Goal: Transaction & Acquisition: Purchase product/service

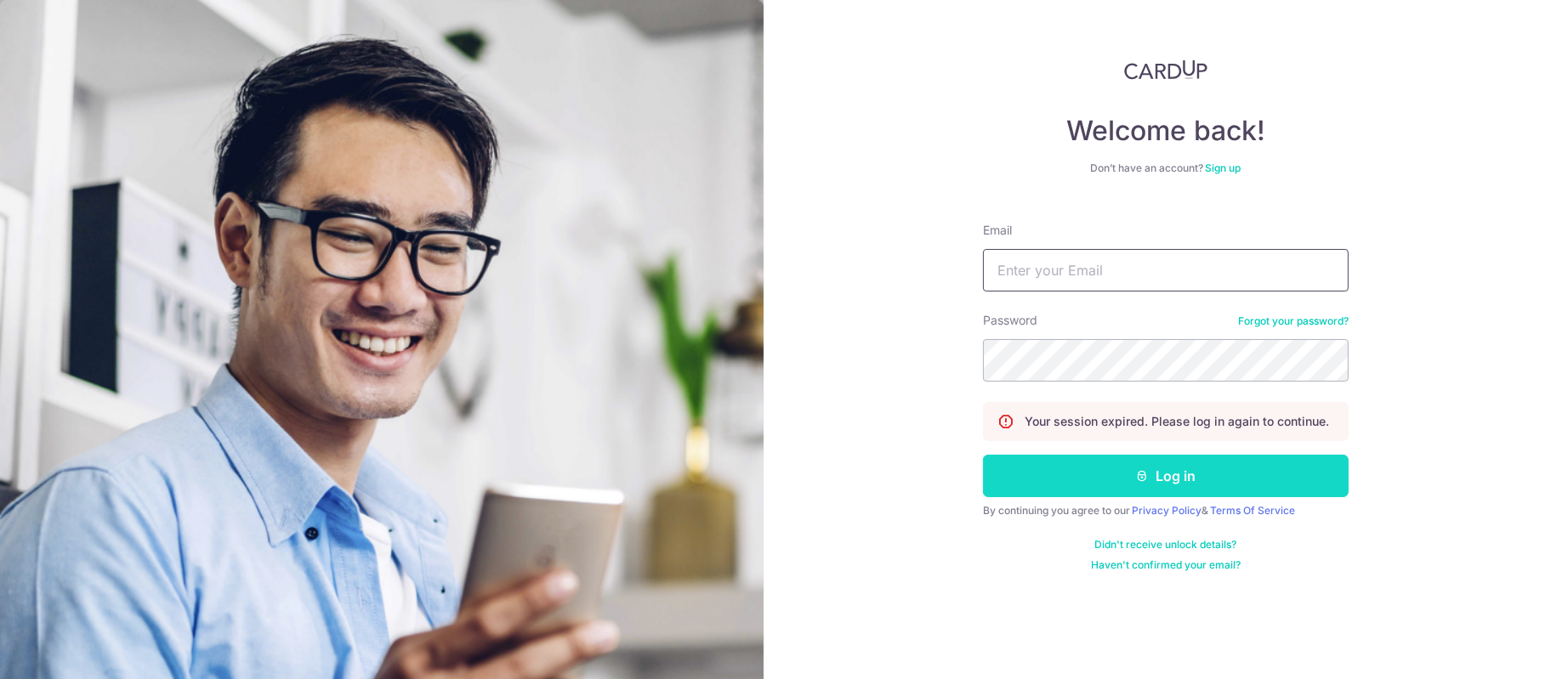
type input "[PERSON_NAME][EMAIL_ADDRESS][DOMAIN_NAME]"
click at [1215, 456] on button "Log in" at bounding box center [1166, 476] width 366 height 43
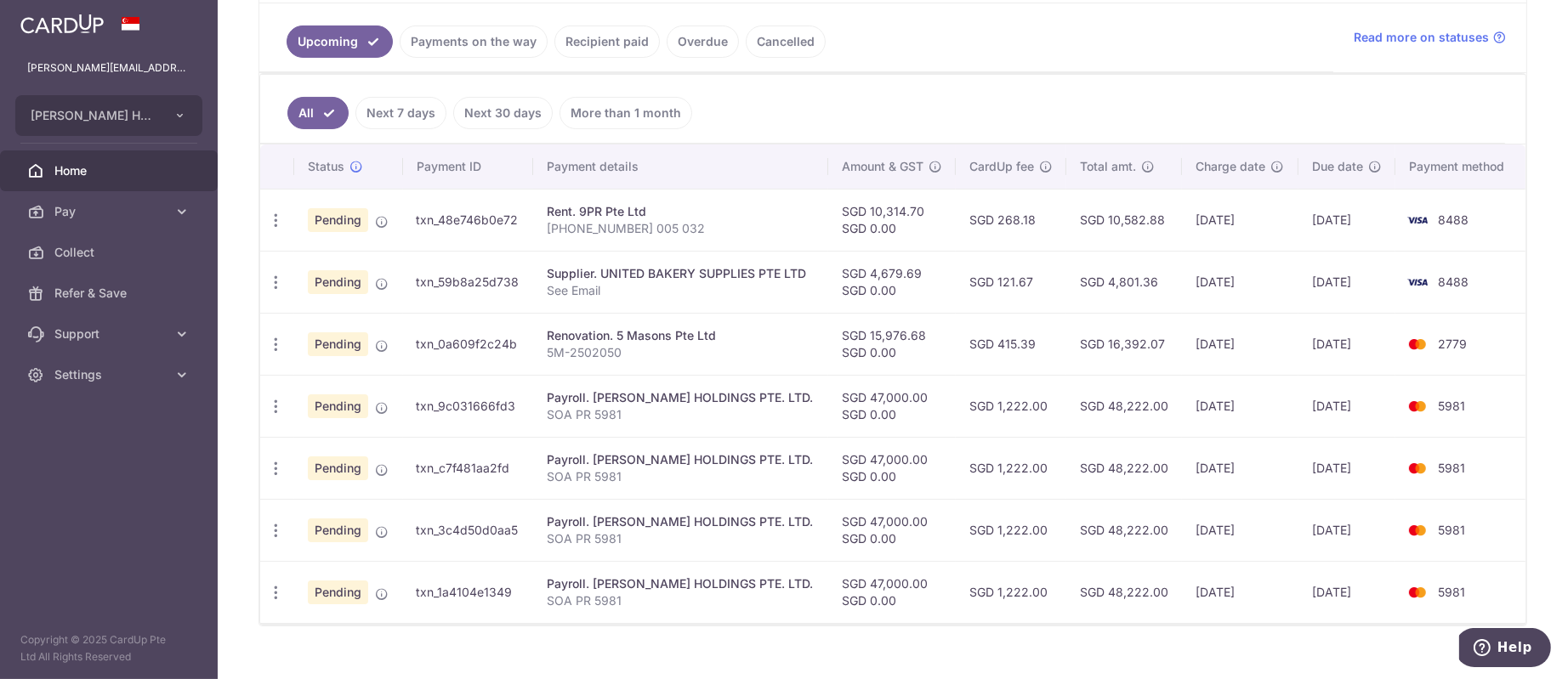
scroll to position [420, 0]
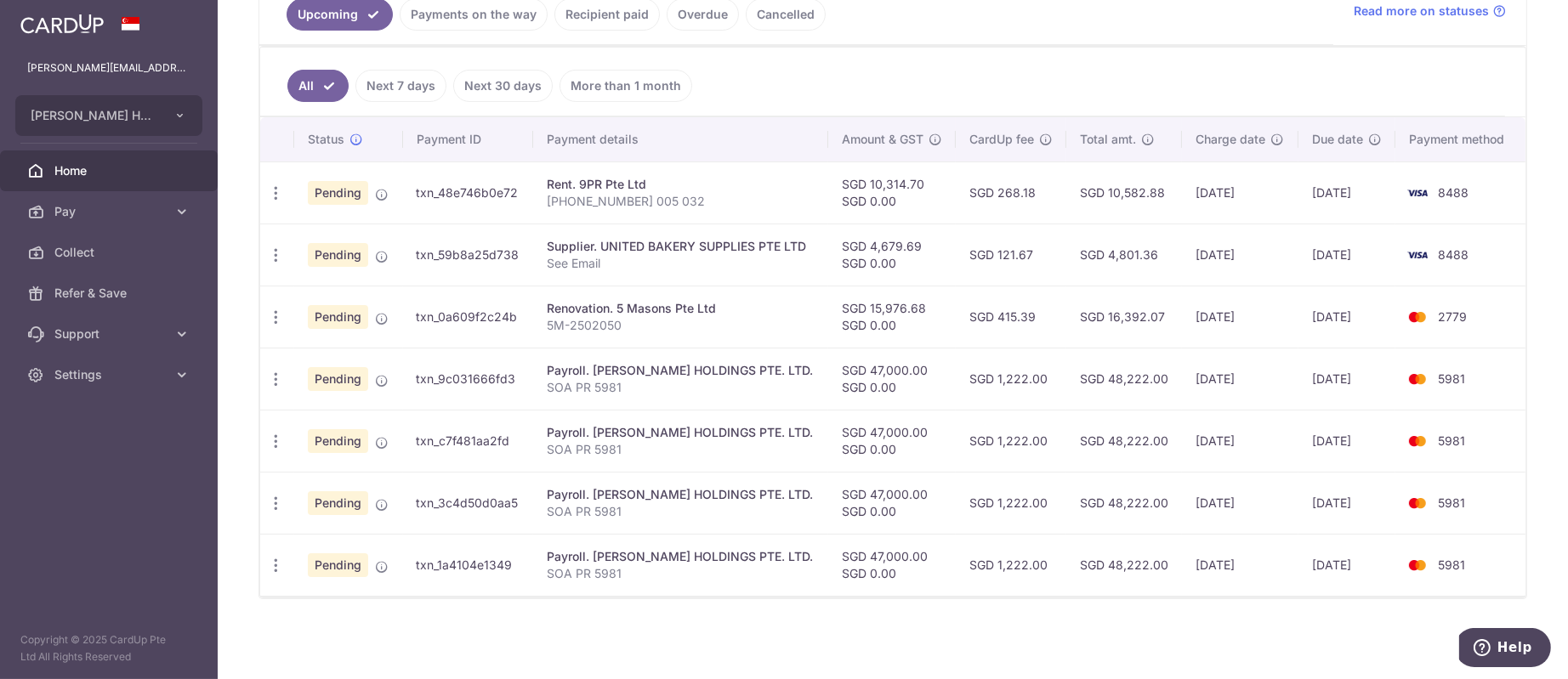
drag, startPoint x: 446, startPoint y: 366, endPoint x: 803, endPoint y: 544, distance: 398.9
click at [803, 544] on tbody "Update payment Cancel payment Pending txn_48e746b0e72 Rent. 9PR Pte Ltd 2025-05…" at bounding box center [893, 379] width 1265 height 434
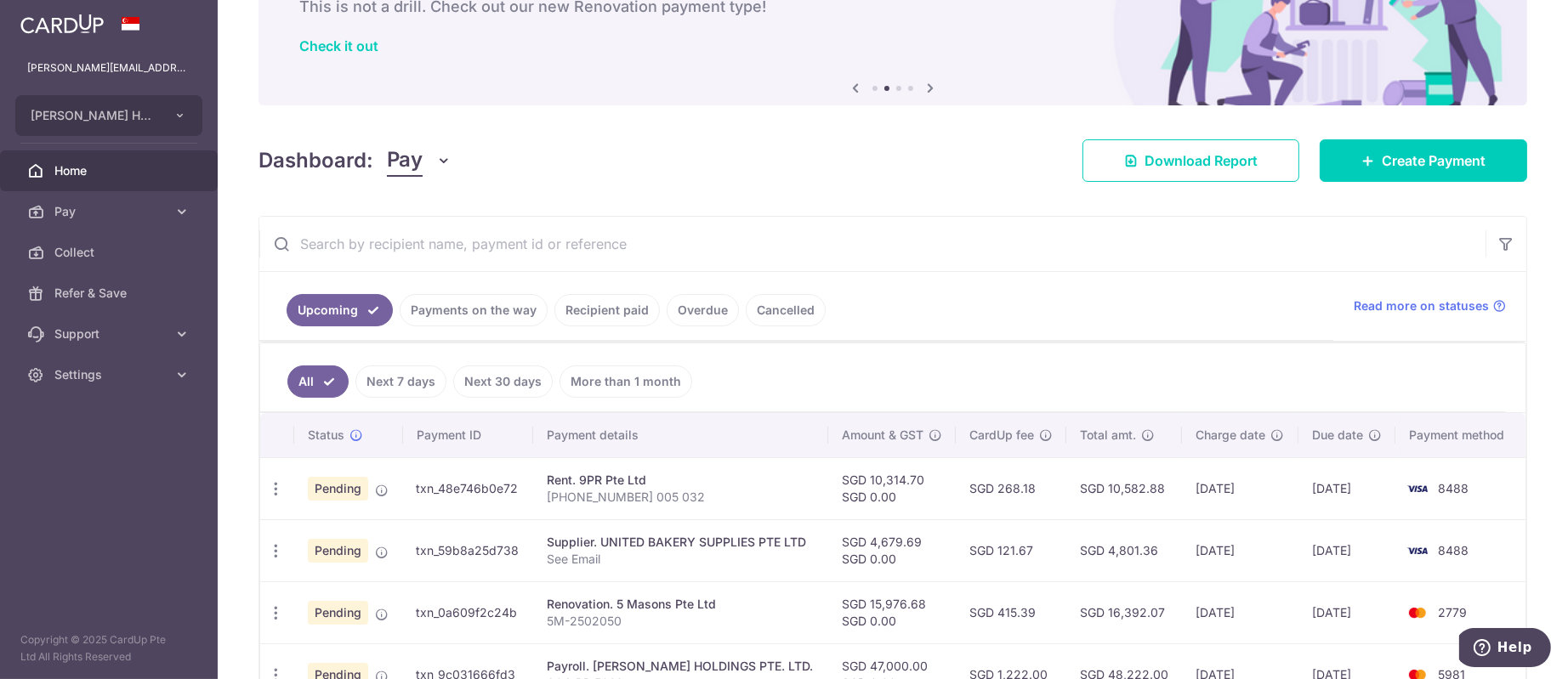
scroll to position [165, 0]
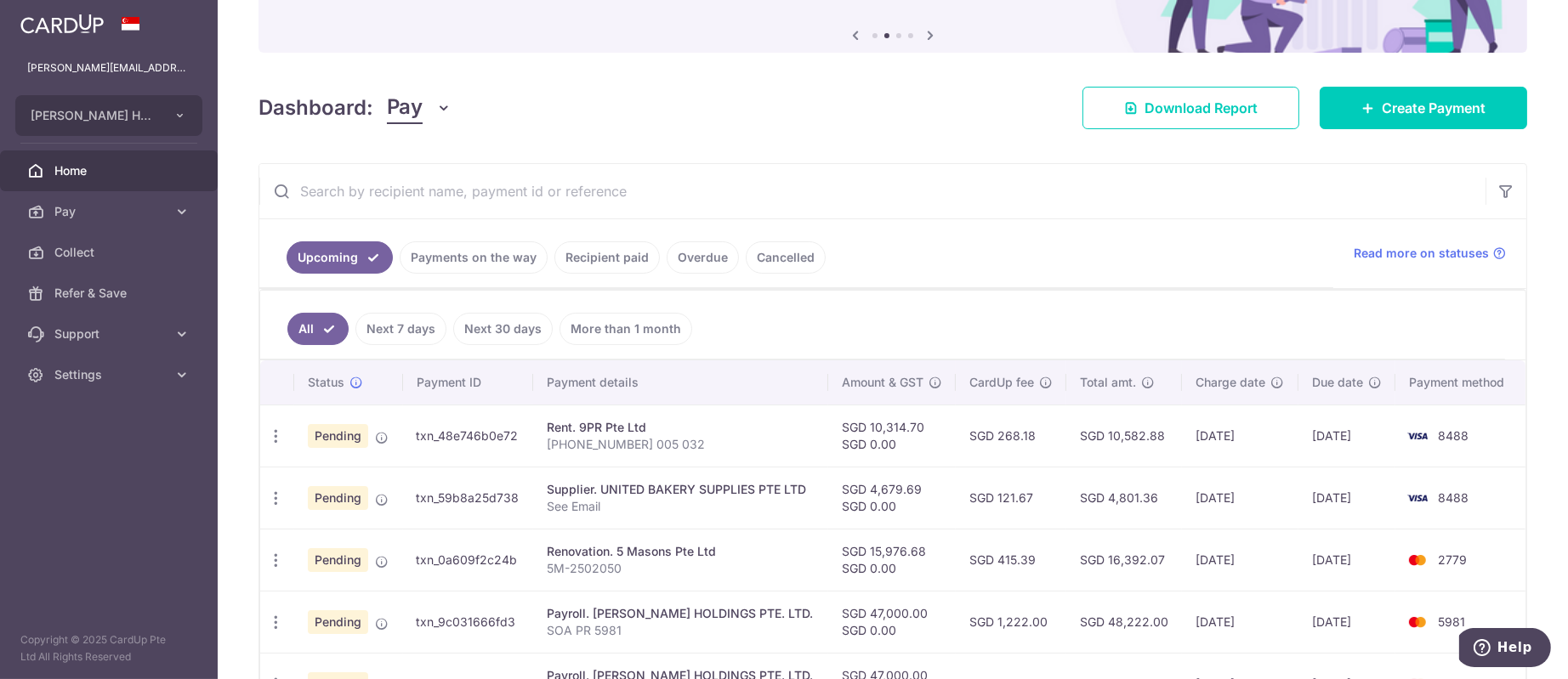
click at [783, 251] on link "Cancelled" at bounding box center [786, 257] width 80 height 32
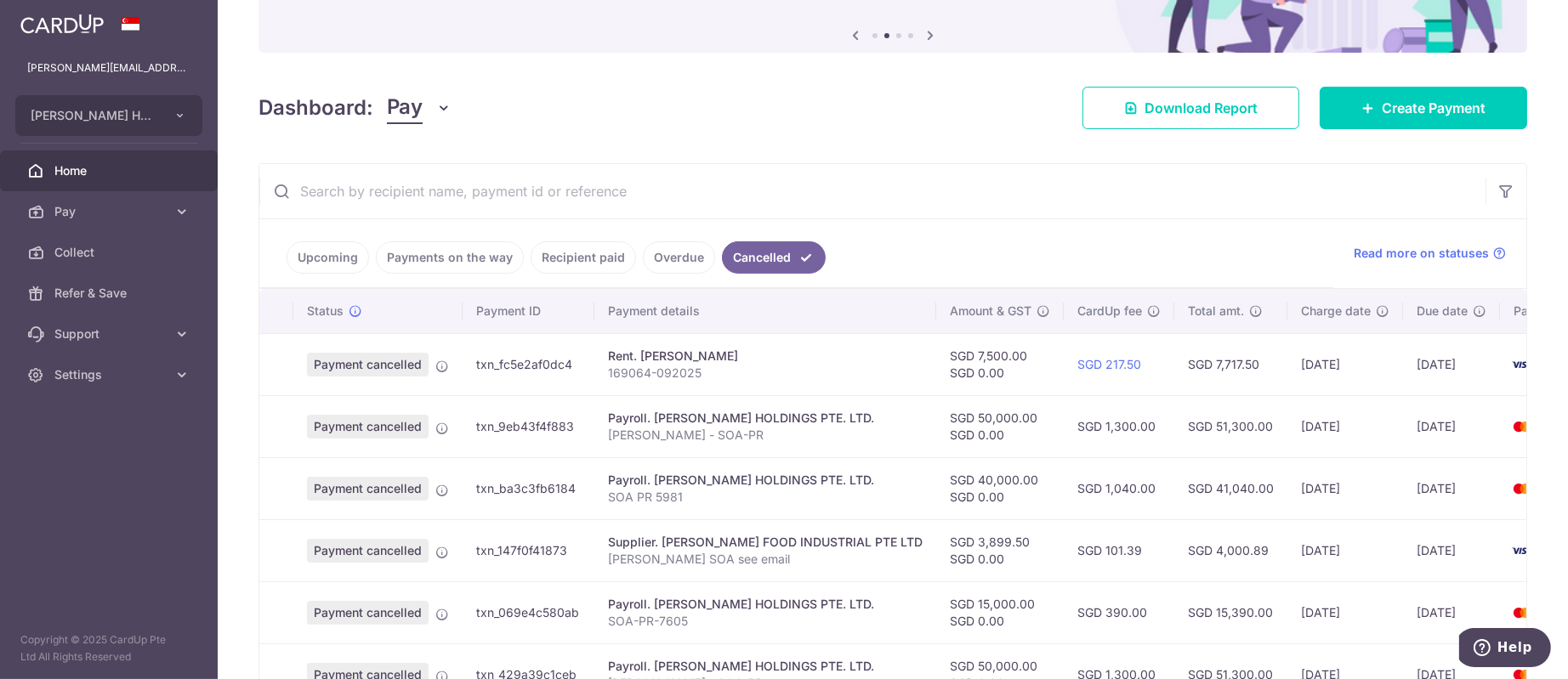
scroll to position [292, 0]
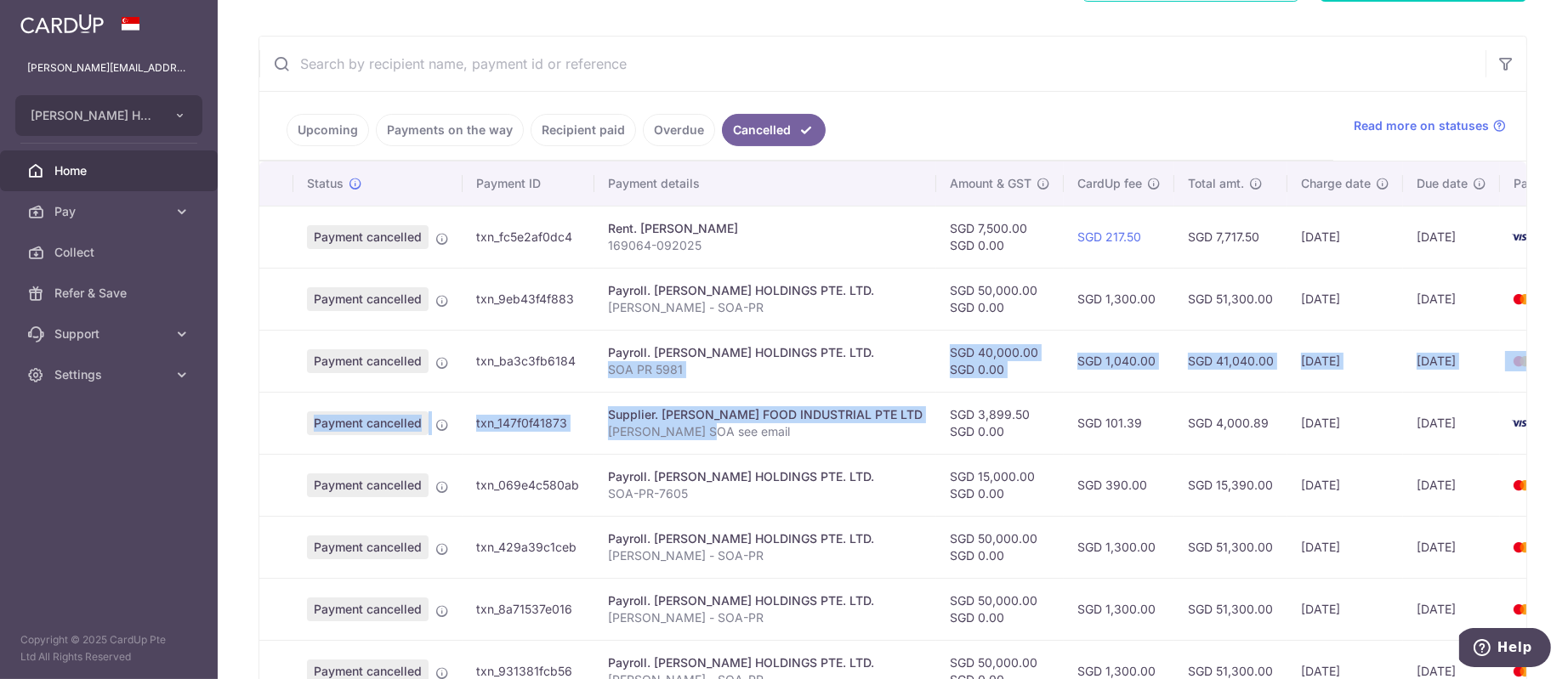
drag, startPoint x: 691, startPoint y: 373, endPoint x: 706, endPoint y: 433, distance: 61.8
click at [706, 433] on tbody "Payment cancelled txn_fc5e2af0dc4 Rent. Liu Wai Yin 169064-092025 SGD 7,500.00 …" at bounding box center [944, 516] width 1370 height 621
click at [854, 424] on p "EDITH SOA see email" at bounding box center [765, 432] width 314 height 17
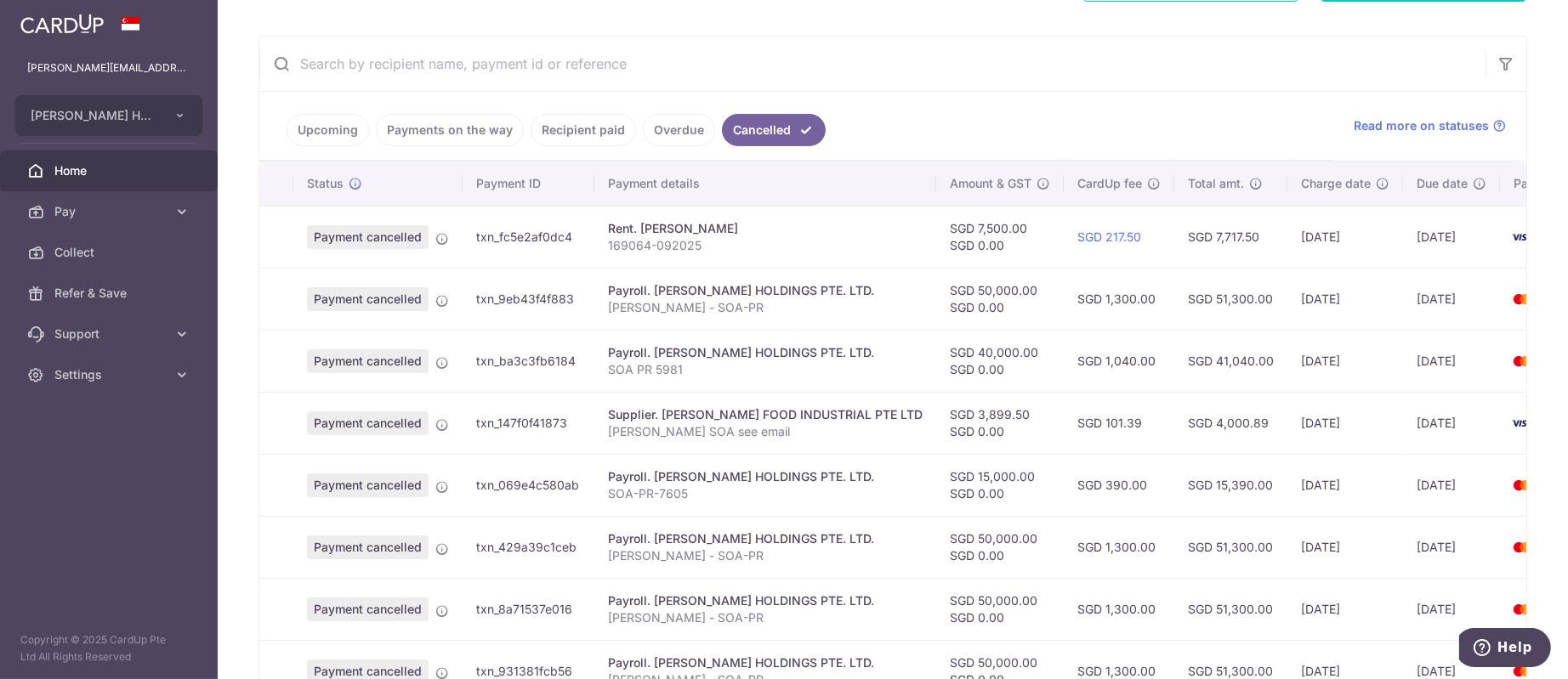
drag, startPoint x: 1016, startPoint y: 413, endPoint x: 946, endPoint y: 413, distance: 70.0
click at [946, 413] on td "SGD 3,899.50 SGD 0.00" at bounding box center [1000, 422] width 128 height 62
copy td "3,899.50"
click at [443, 424] on icon at bounding box center [442, 425] width 13 height 13
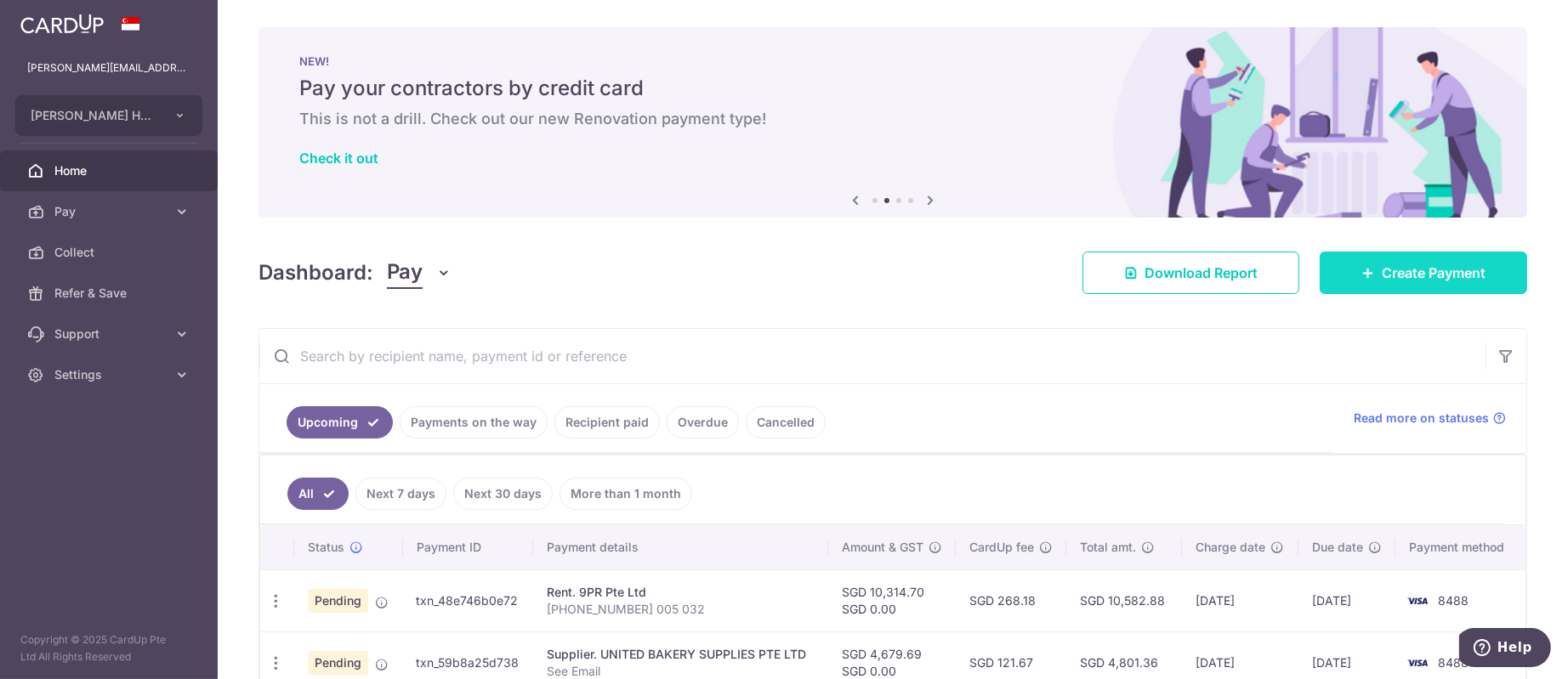
click at [1393, 277] on span "Create Payment" at bounding box center [1433, 272] width 104 height 20
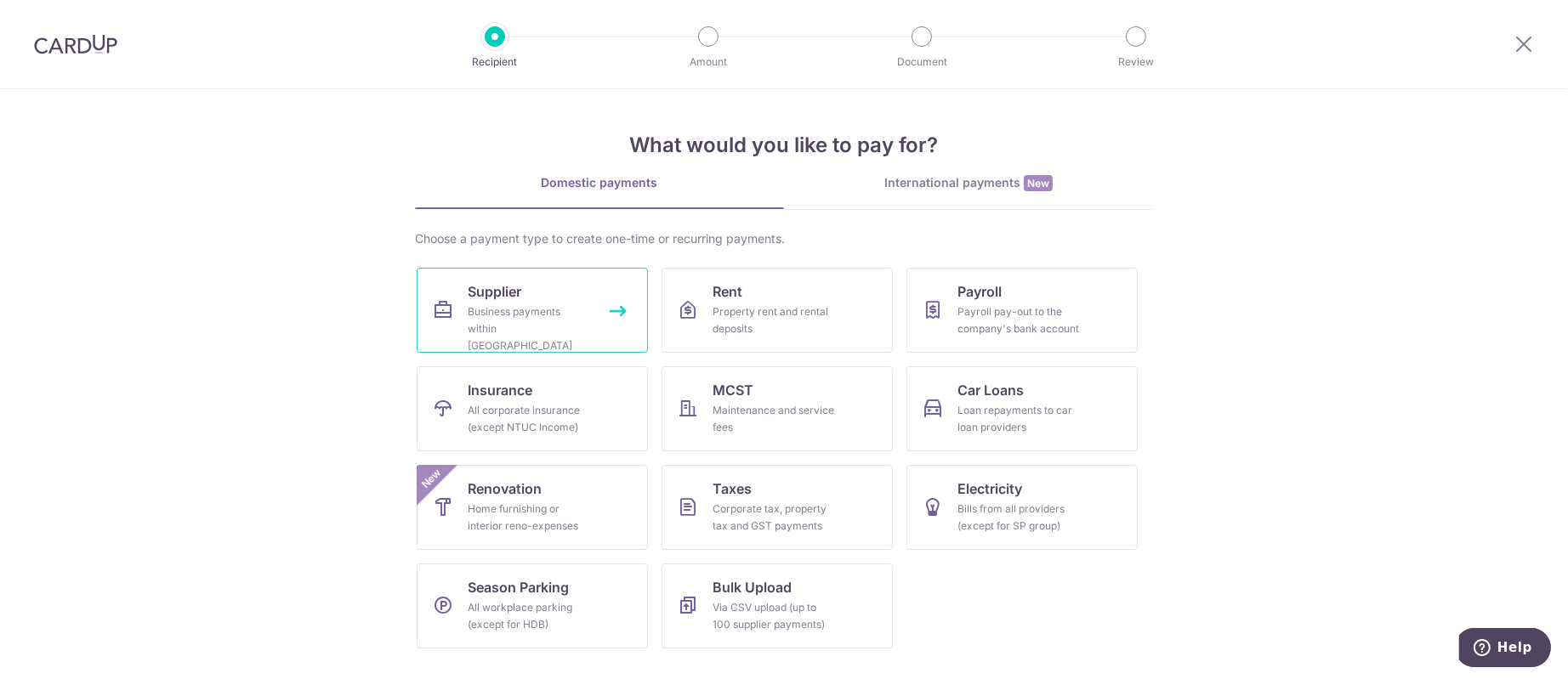
click at [577, 307] on div "Business payments within Singapore" at bounding box center [529, 330] width 123 height 51
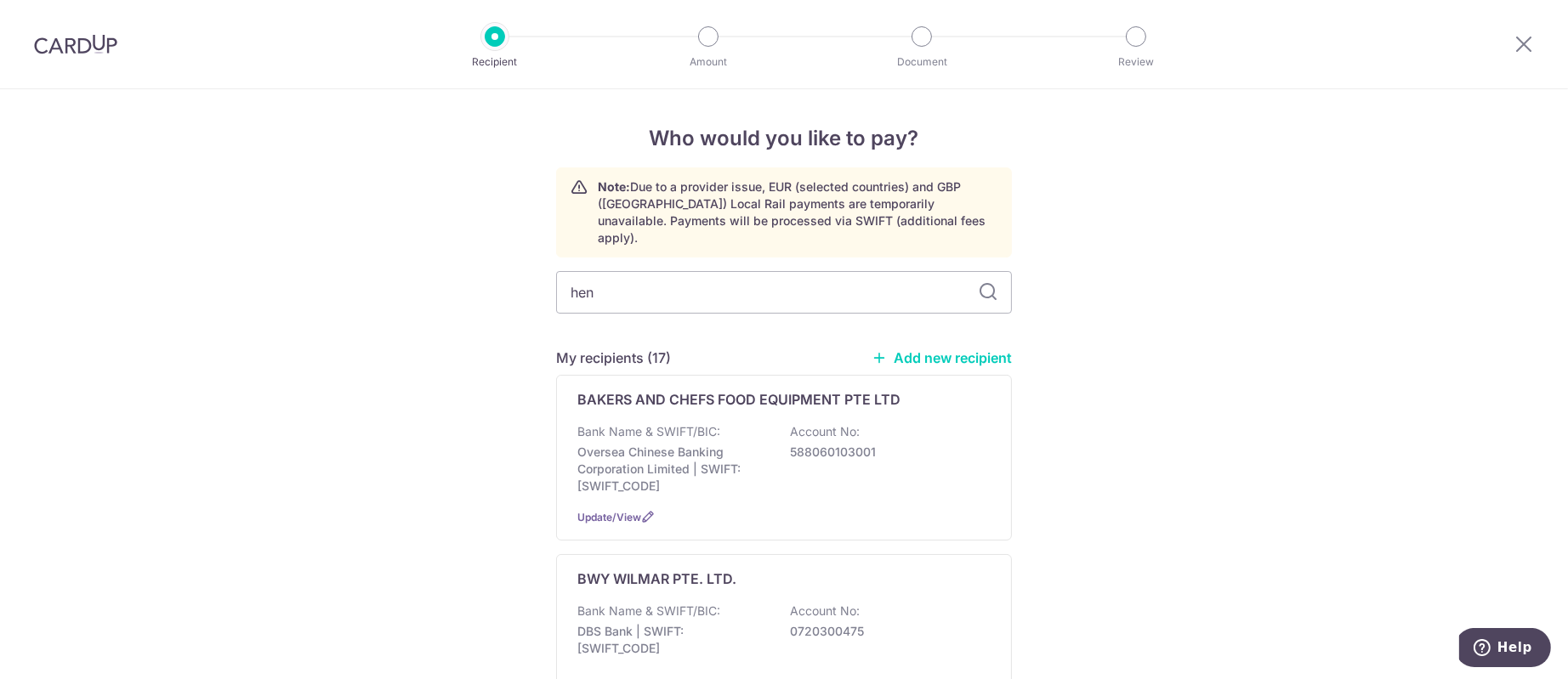
type input "heng"
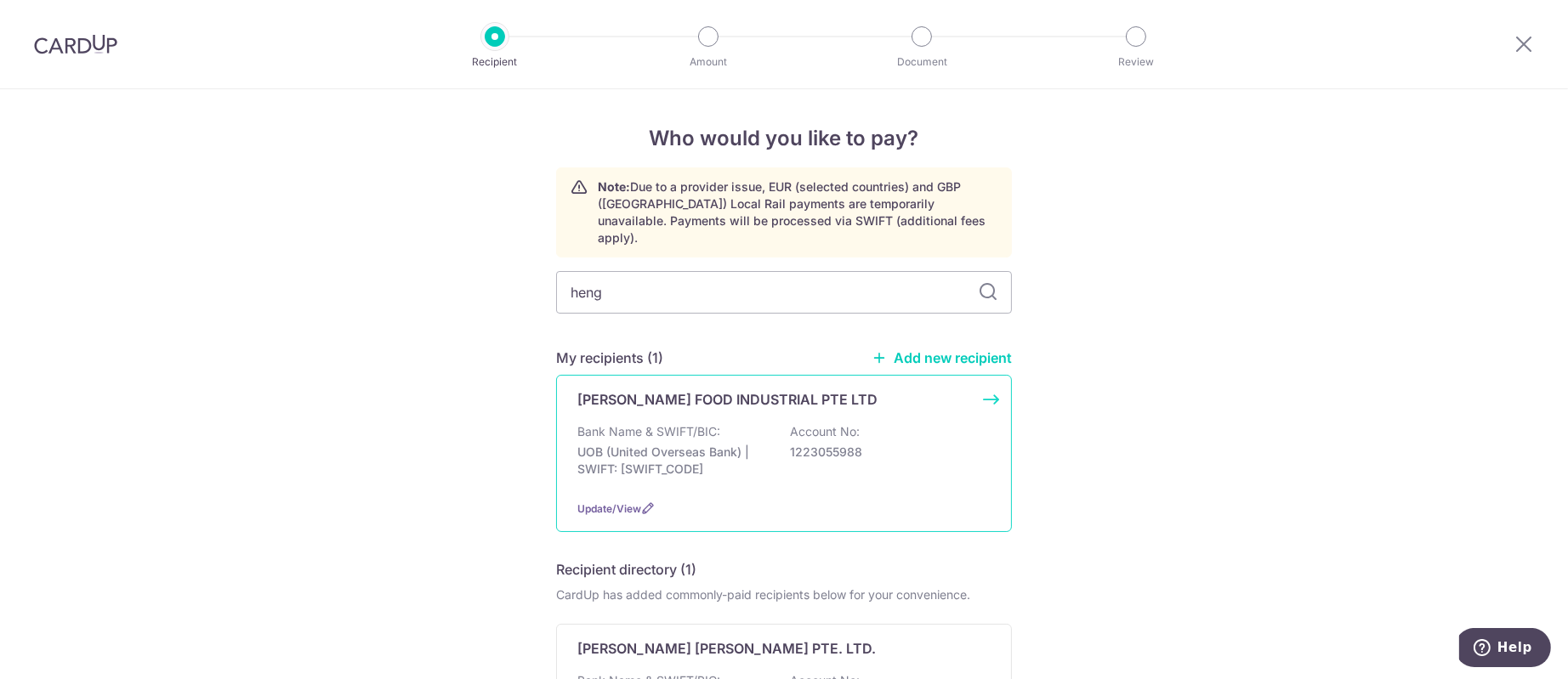
click at [903, 424] on div "Bank Name & SWIFT/BIC: UOB (United Overseas Bank) | SWIFT: UOVBSGSGXXX Account …" at bounding box center [784, 455] width 413 height 63
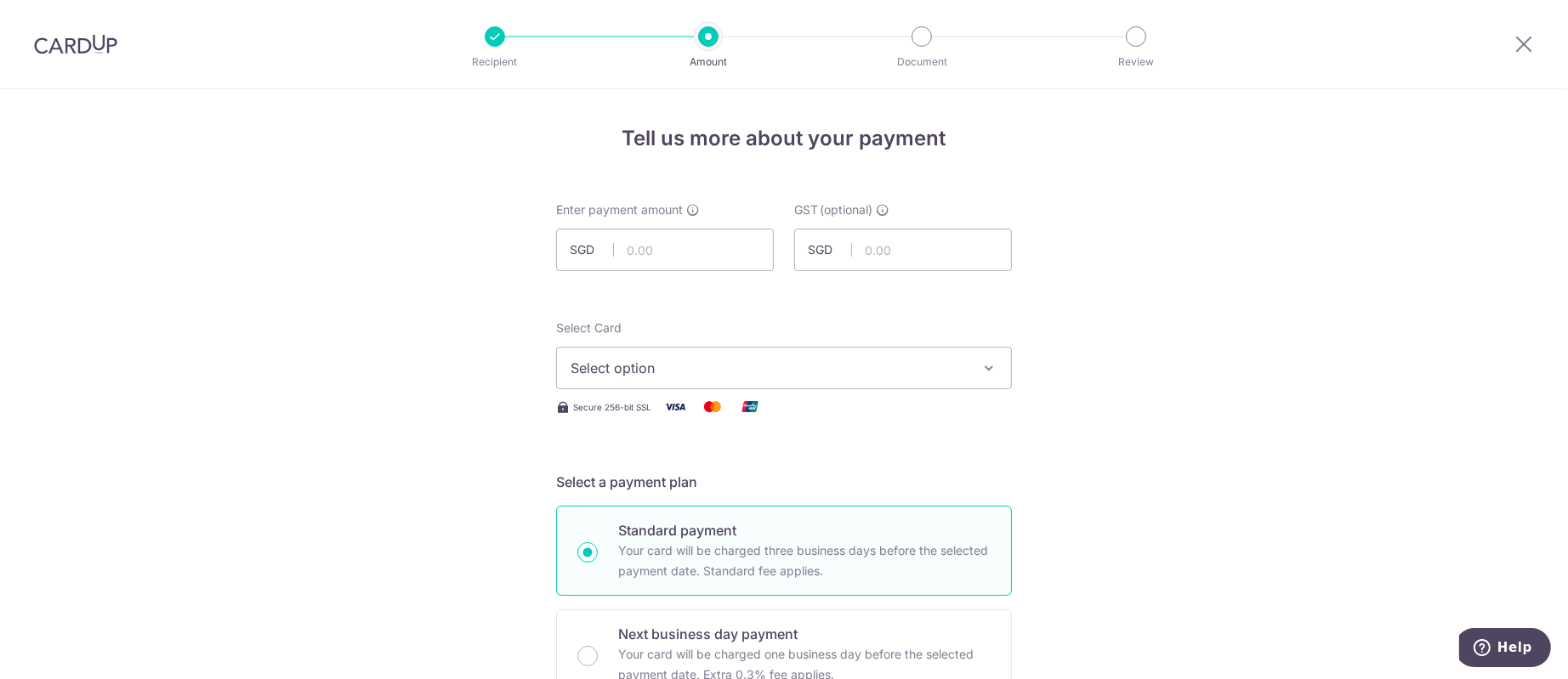
click at [1534, 36] on div at bounding box center [1523, 44] width 89 height 89
click at [709, 250] on input "text" at bounding box center [665, 250] width 218 height 43
click at [702, 261] on input "text" at bounding box center [665, 250] width 218 height 43
paste input "3,899.50"
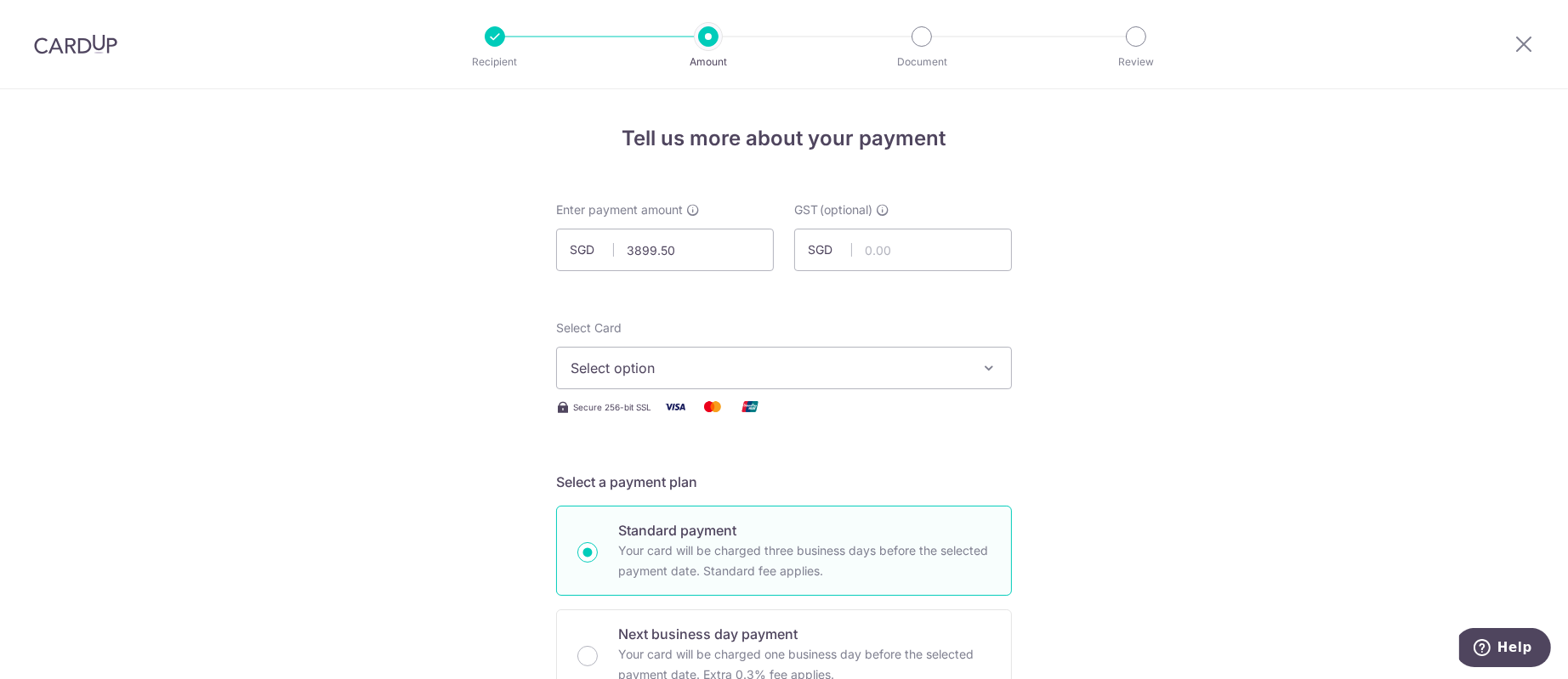
type input "3,899.50"
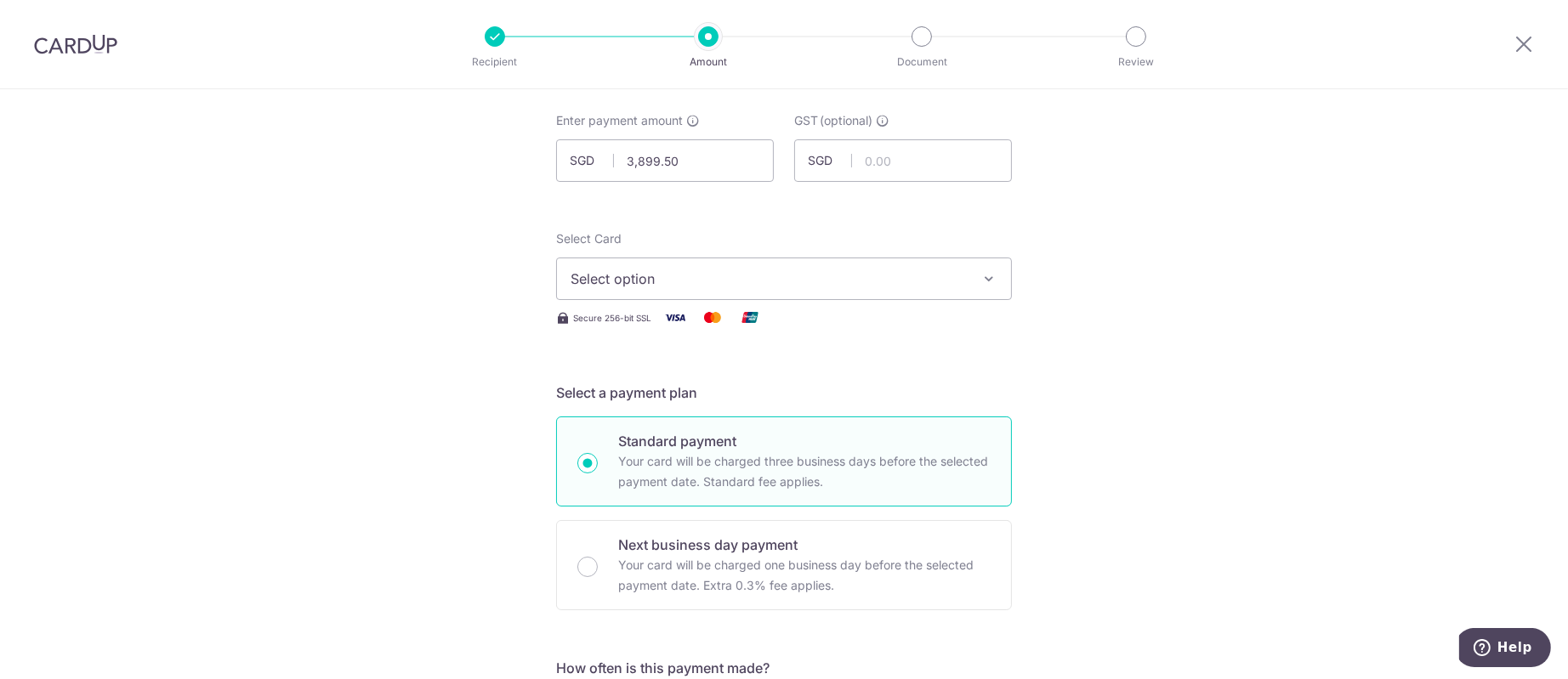
scroll to position [127, 0]
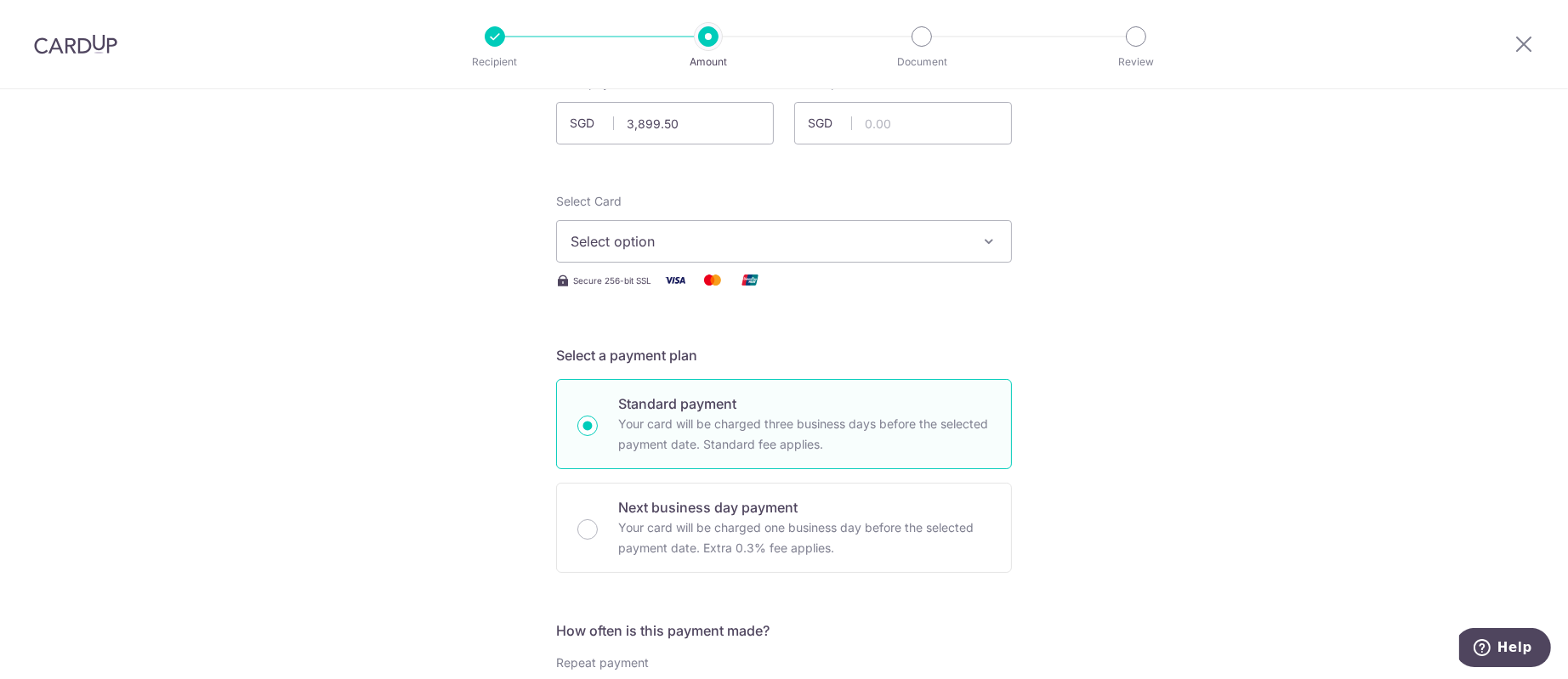
click at [737, 231] on span "Select option" at bounding box center [769, 241] width 396 height 20
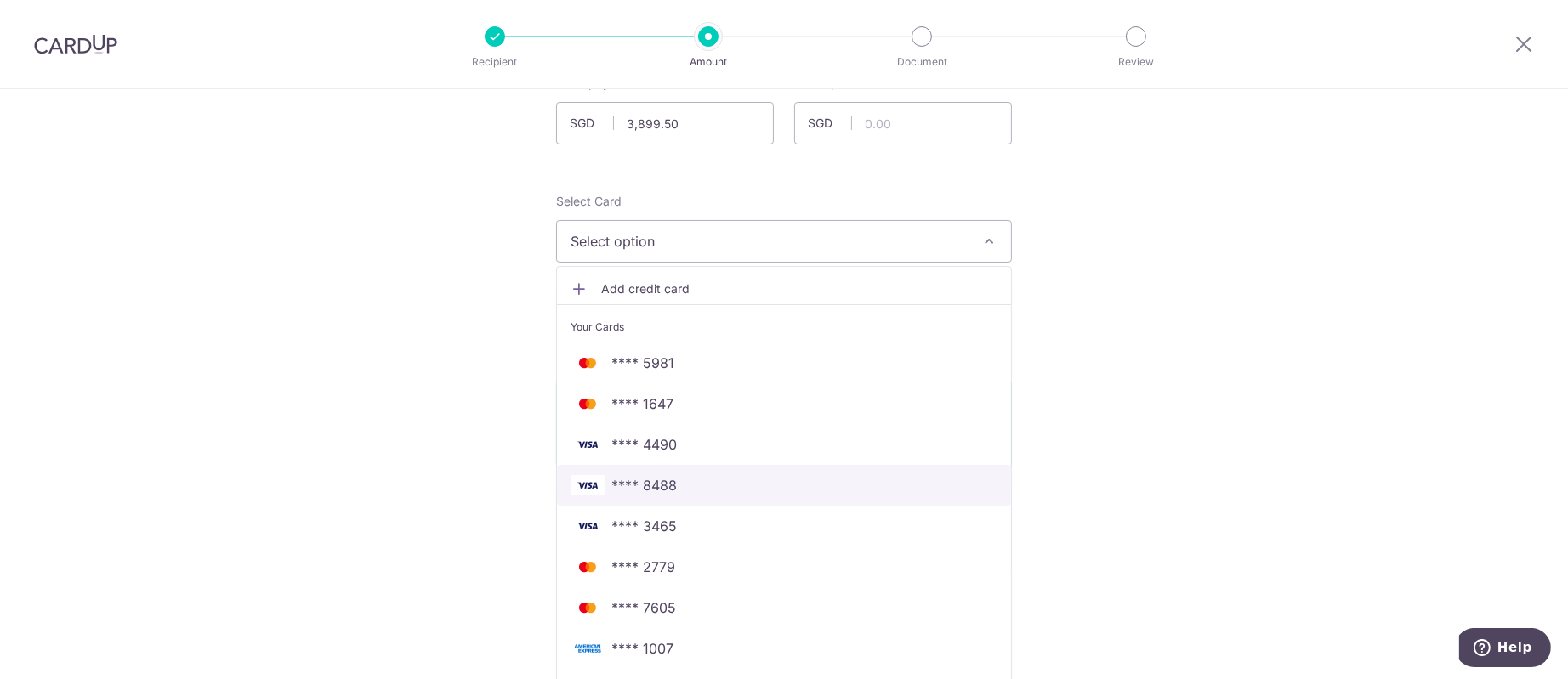
click at [693, 479] on span "**** 8488" at bounding box center [784, 485] width 427 height 20
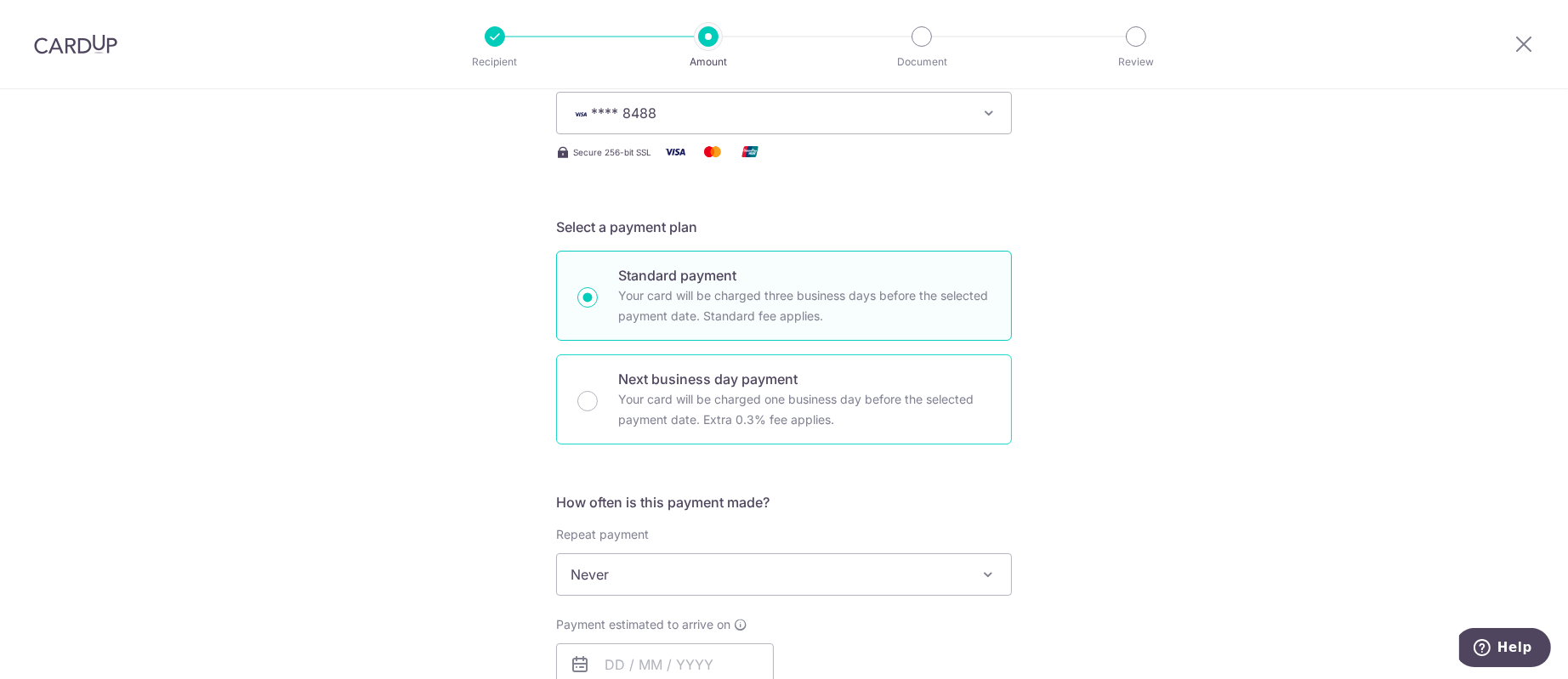
scroll to position [383, 0]
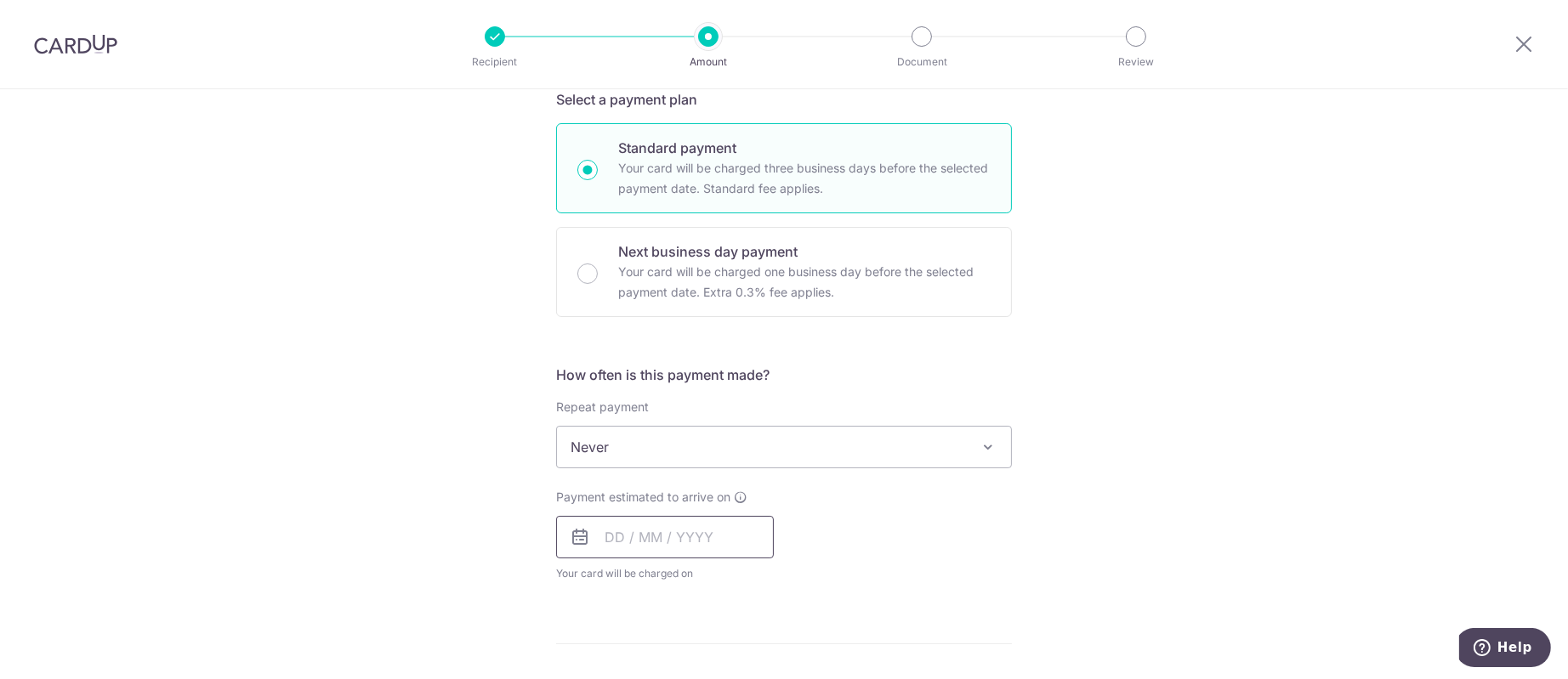
click at [620, 527] on input "text" at bounding box center [665, 537] width 218 height 43
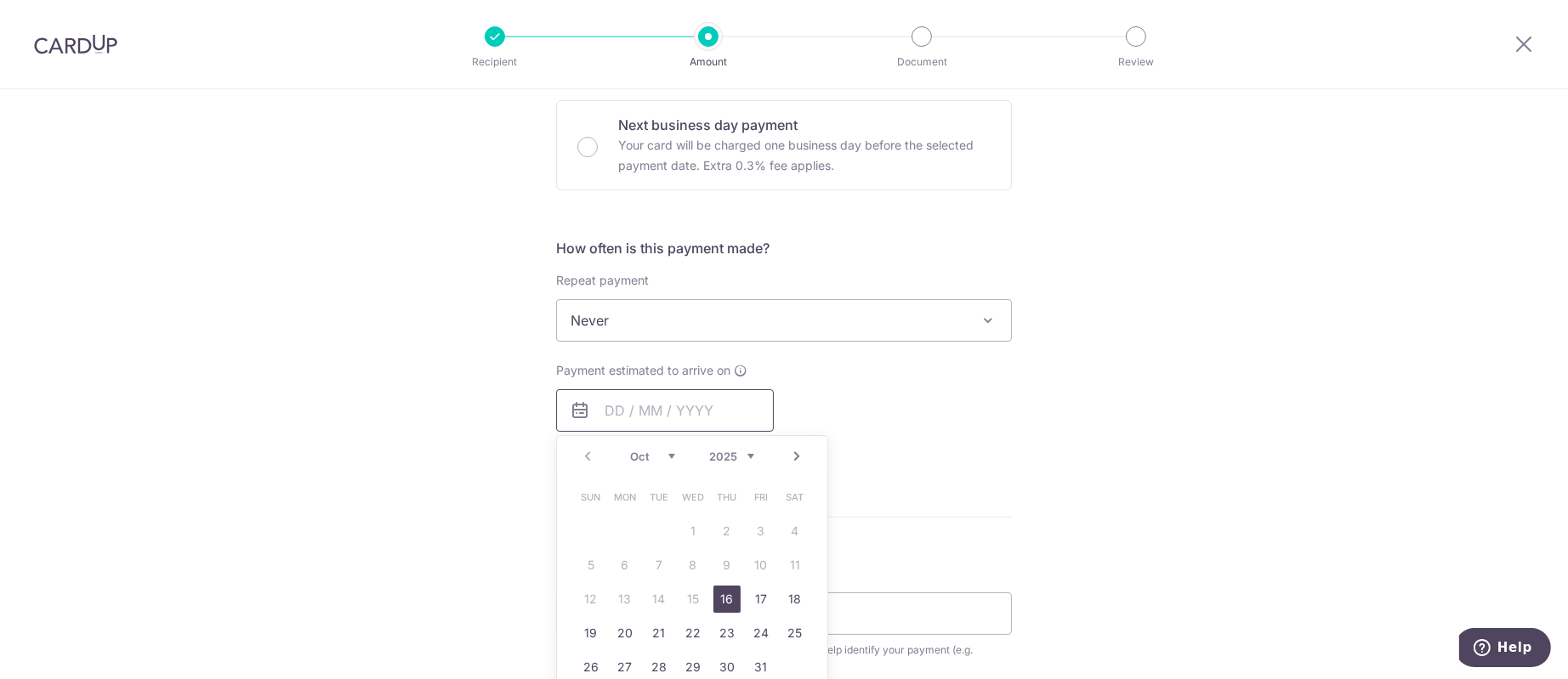
scroll to position [637, 0]
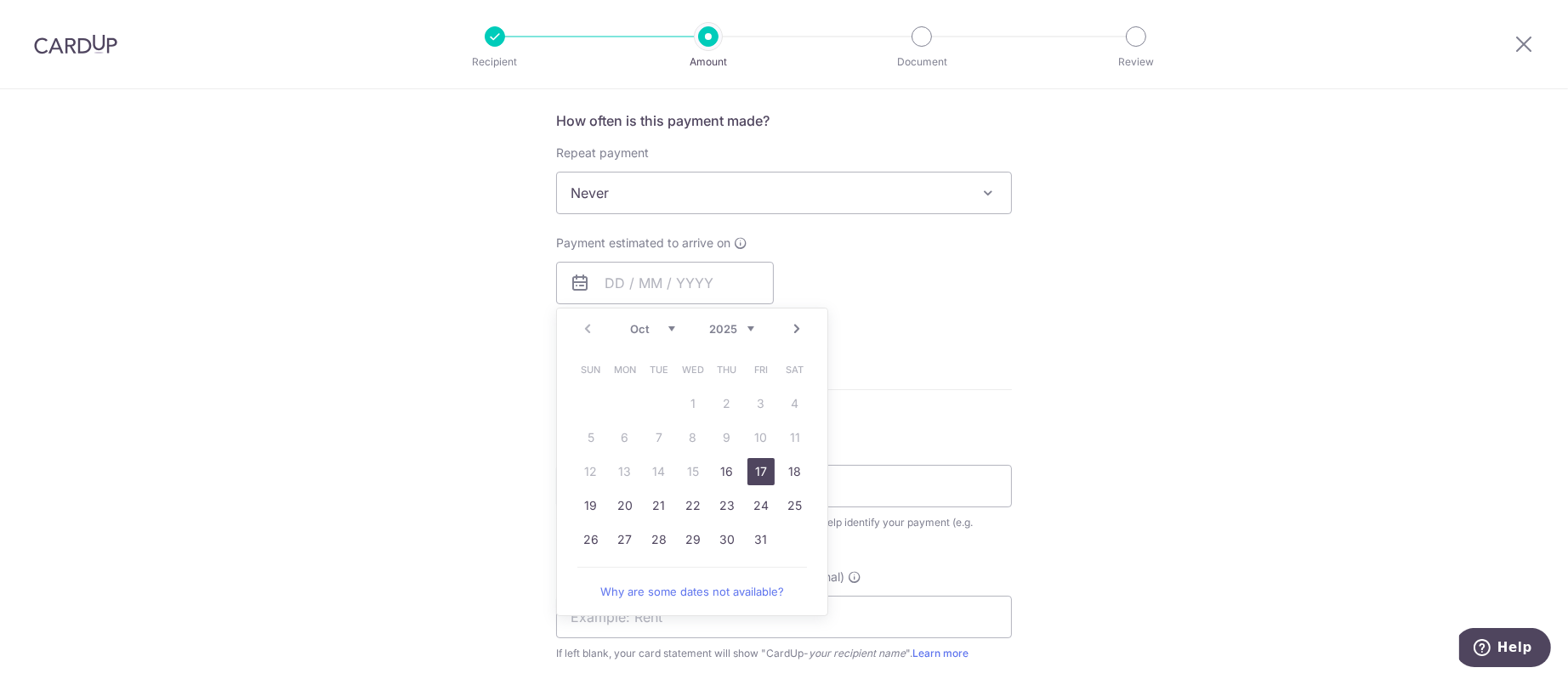
click at [748, 461] on link "17" at bounding box center [761, 471] width 28 height 28
type input "17/10/2025"
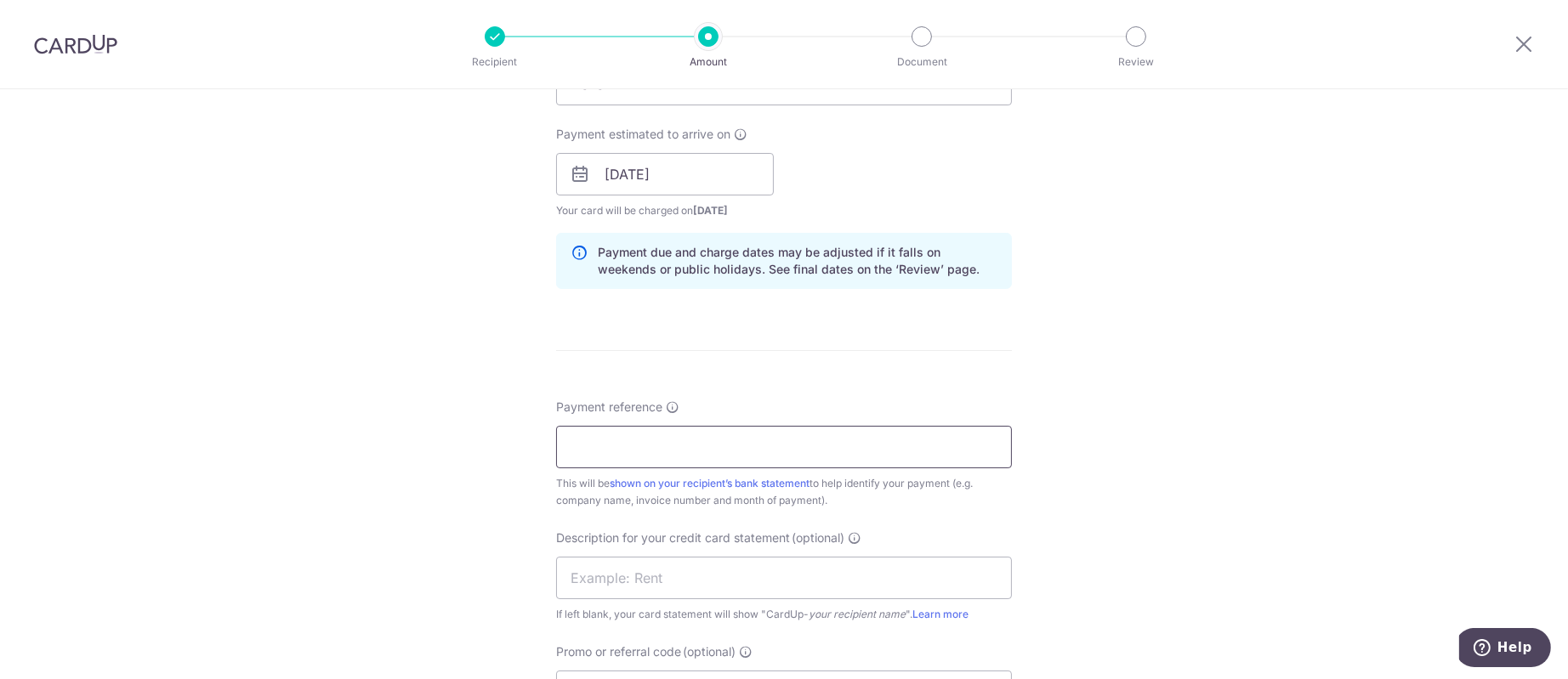
scroll to position [892, 0]
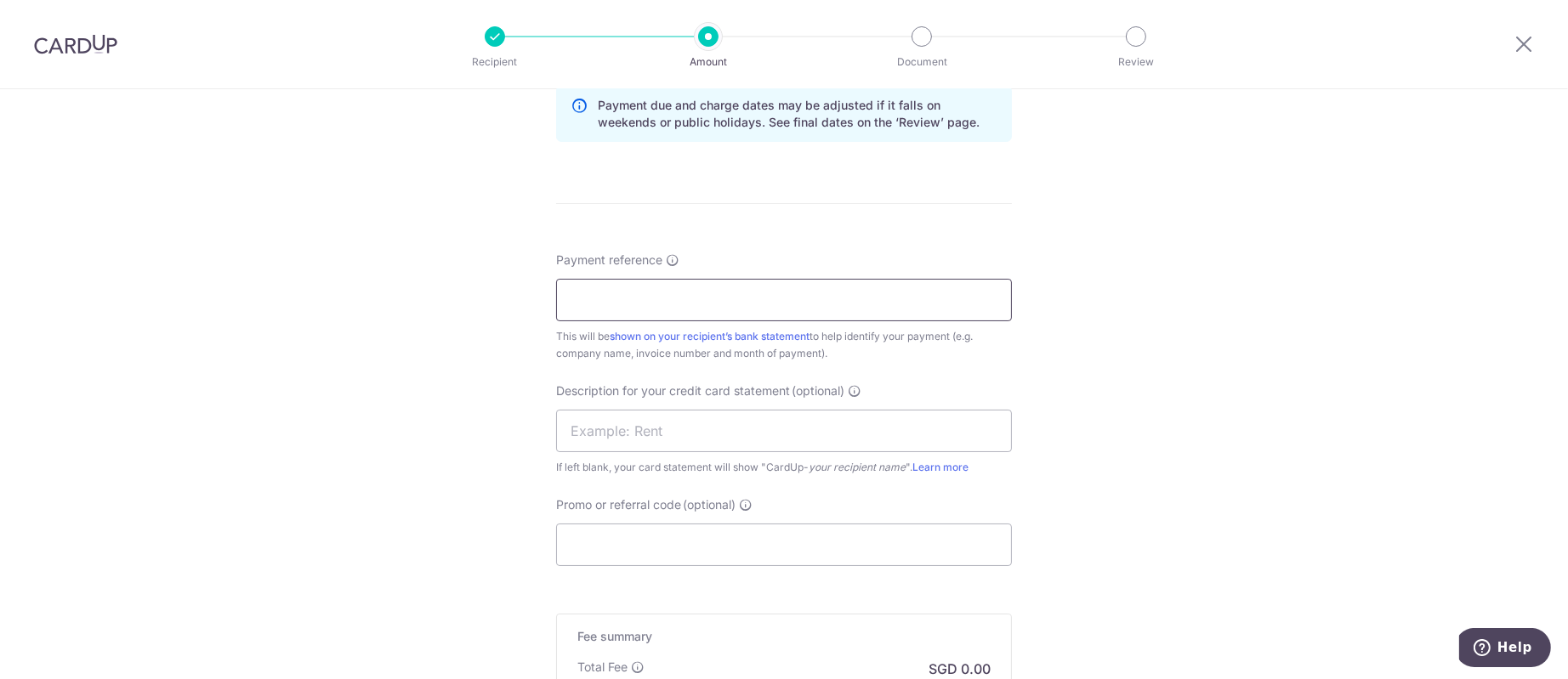
click at [696, 299] on input "Payment reference" at bounding box center [784, 300] width 455 height 43
type input "See Email"
click at [723, 442] on input "text" at bounding box center [784, 430] width 455 height 43
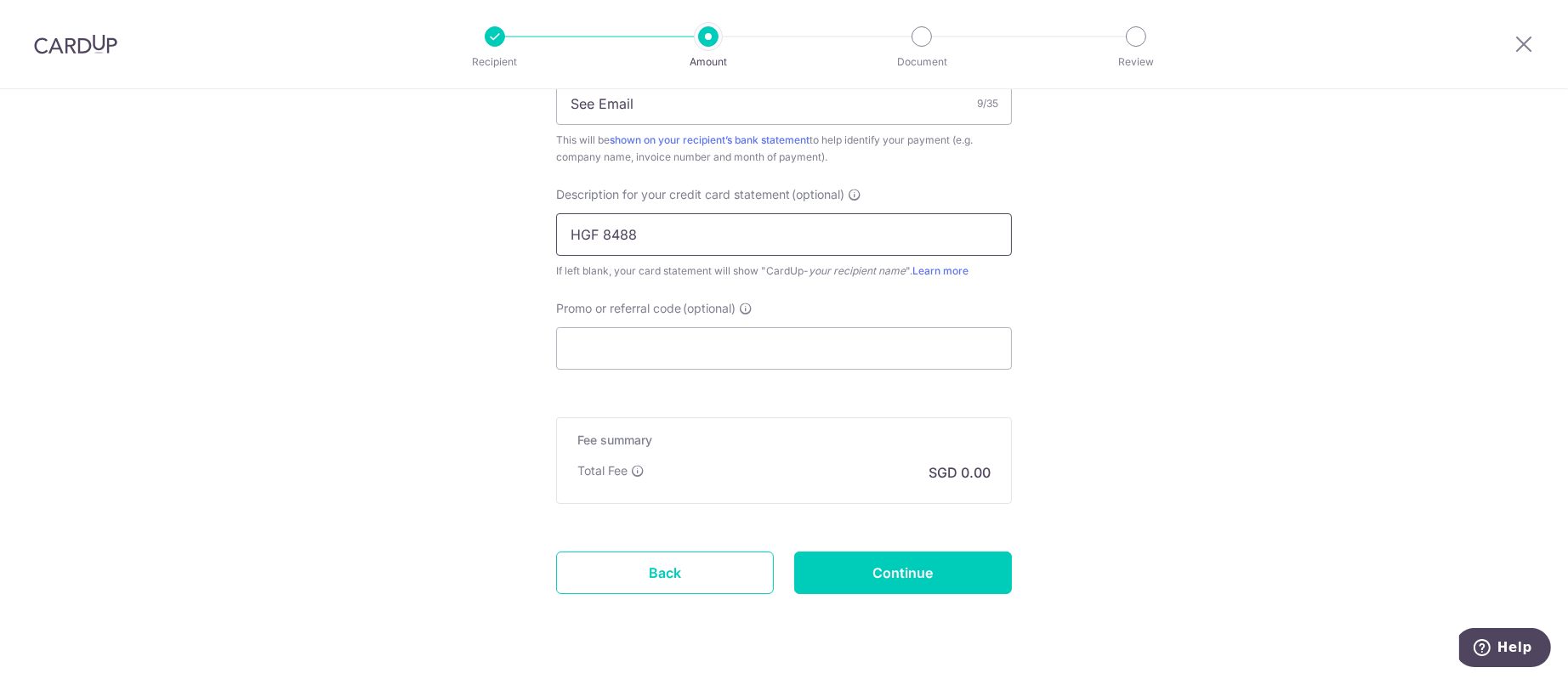
scroll to position [1129, 0]
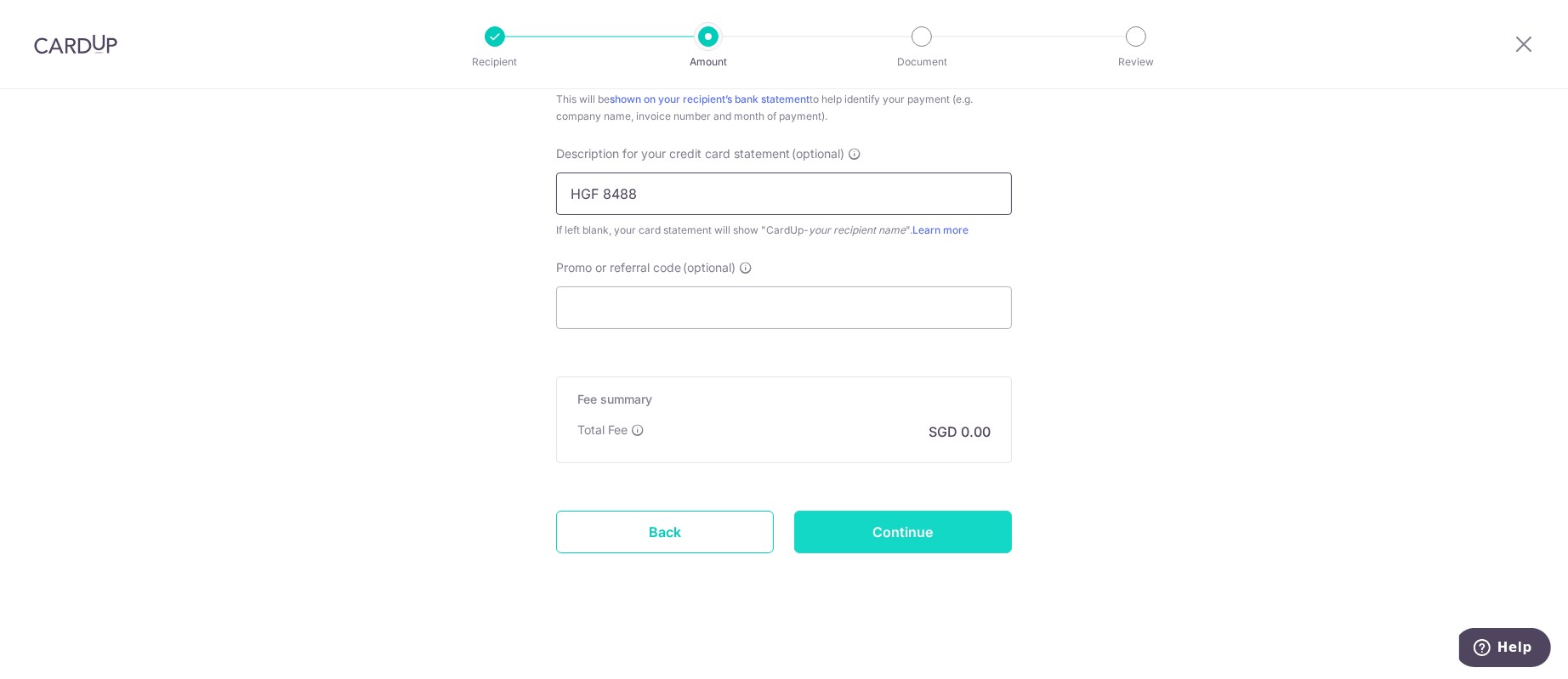
type input "HGF 8488"
click at [819, 531] on input "Continue" at bounding box center [903, 531] width 218 height 43
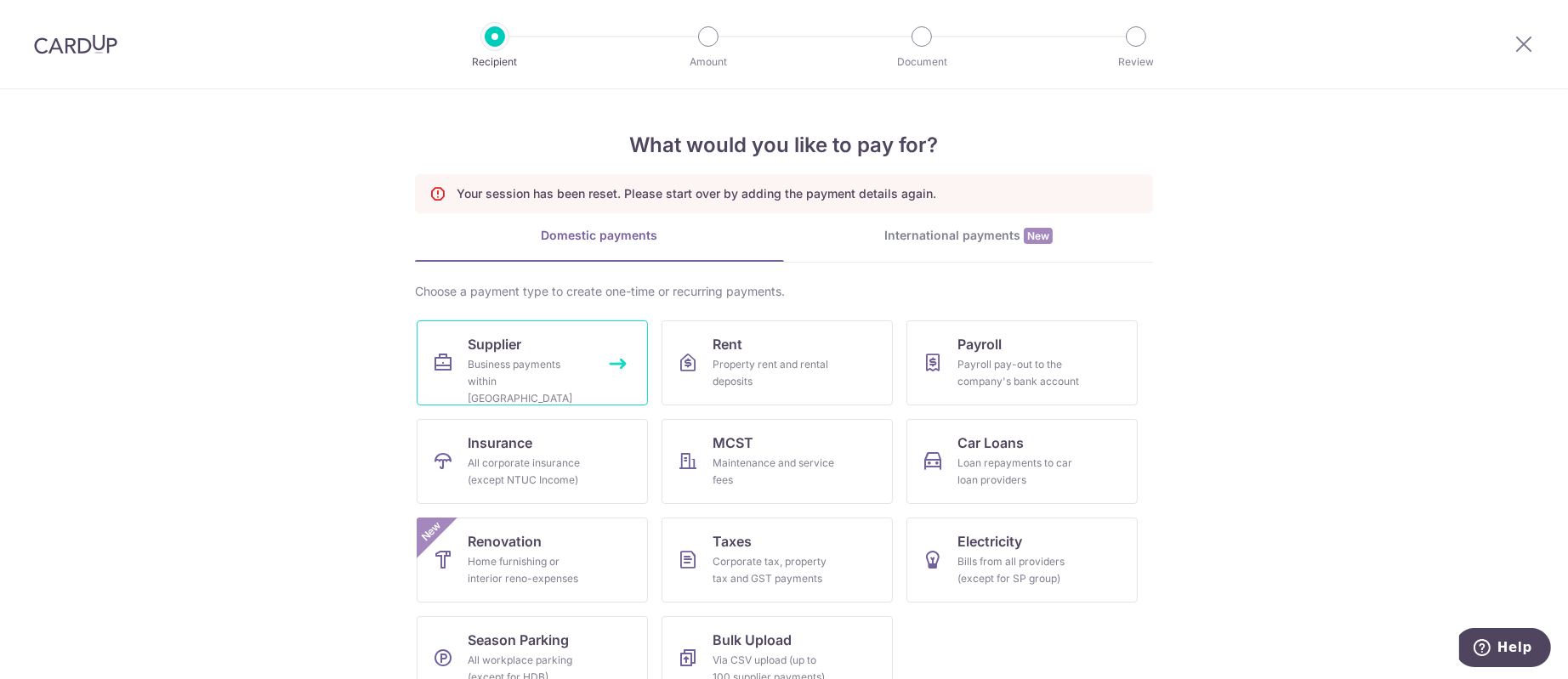
click at [558, 369] on div "Business payments within [GEOGRAPHIC_DATA]" at bounding box center [529, 382] width 123 height 51
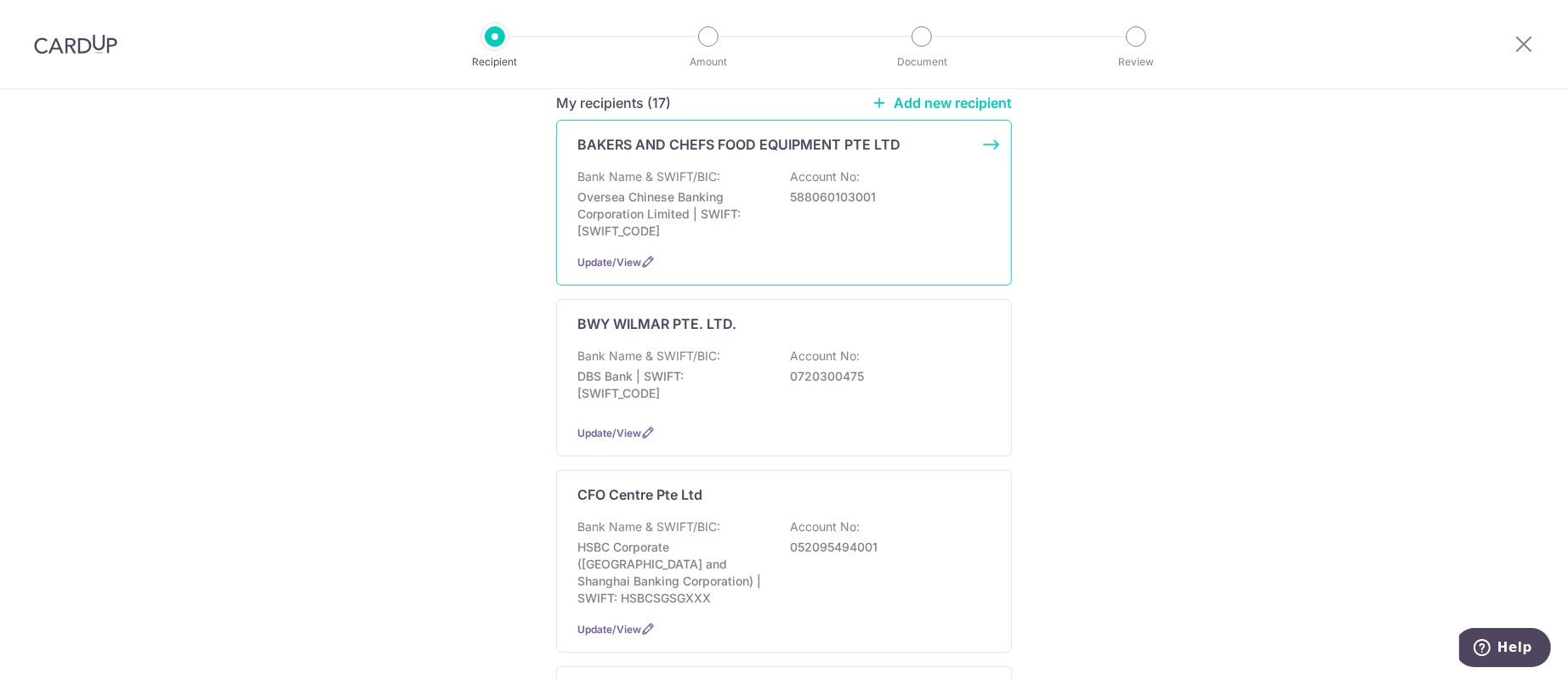
scroll to position [178, 0]
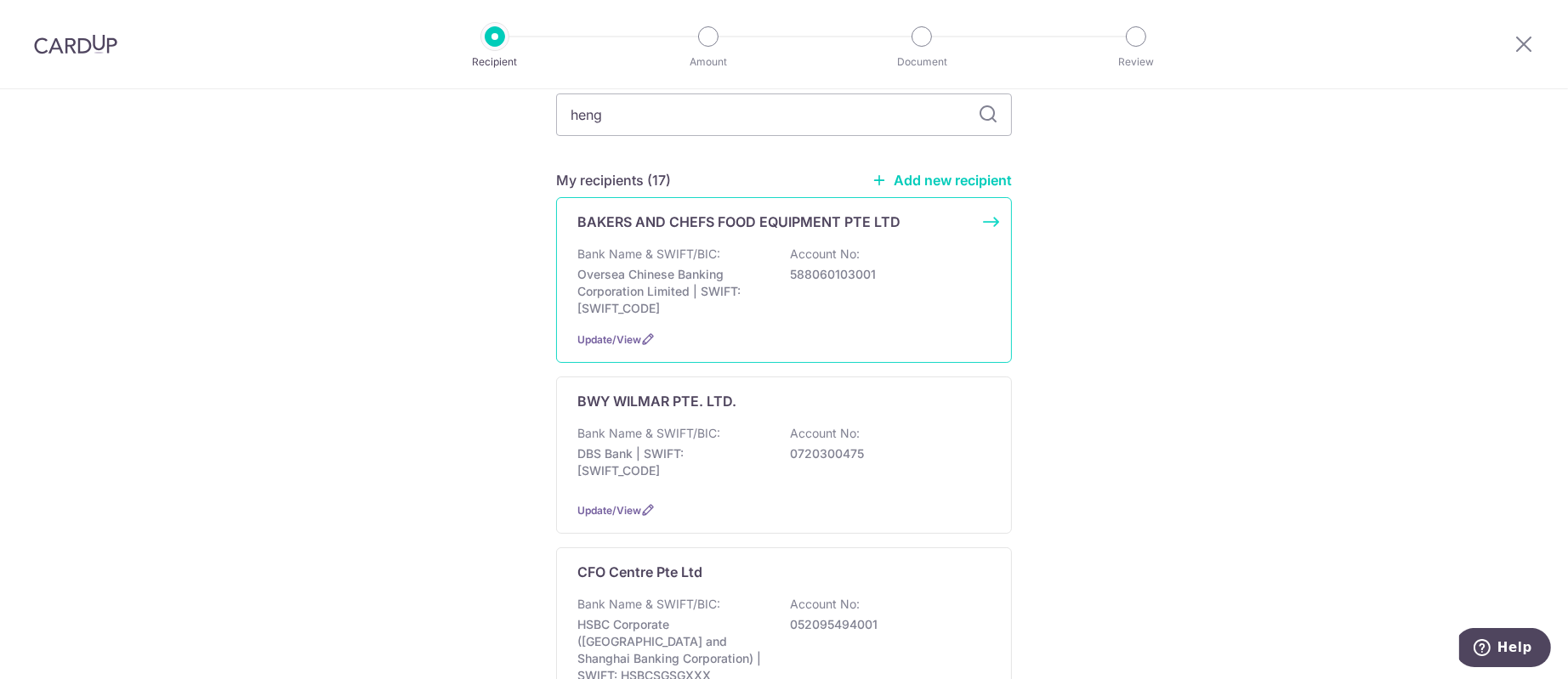
type input "heng"
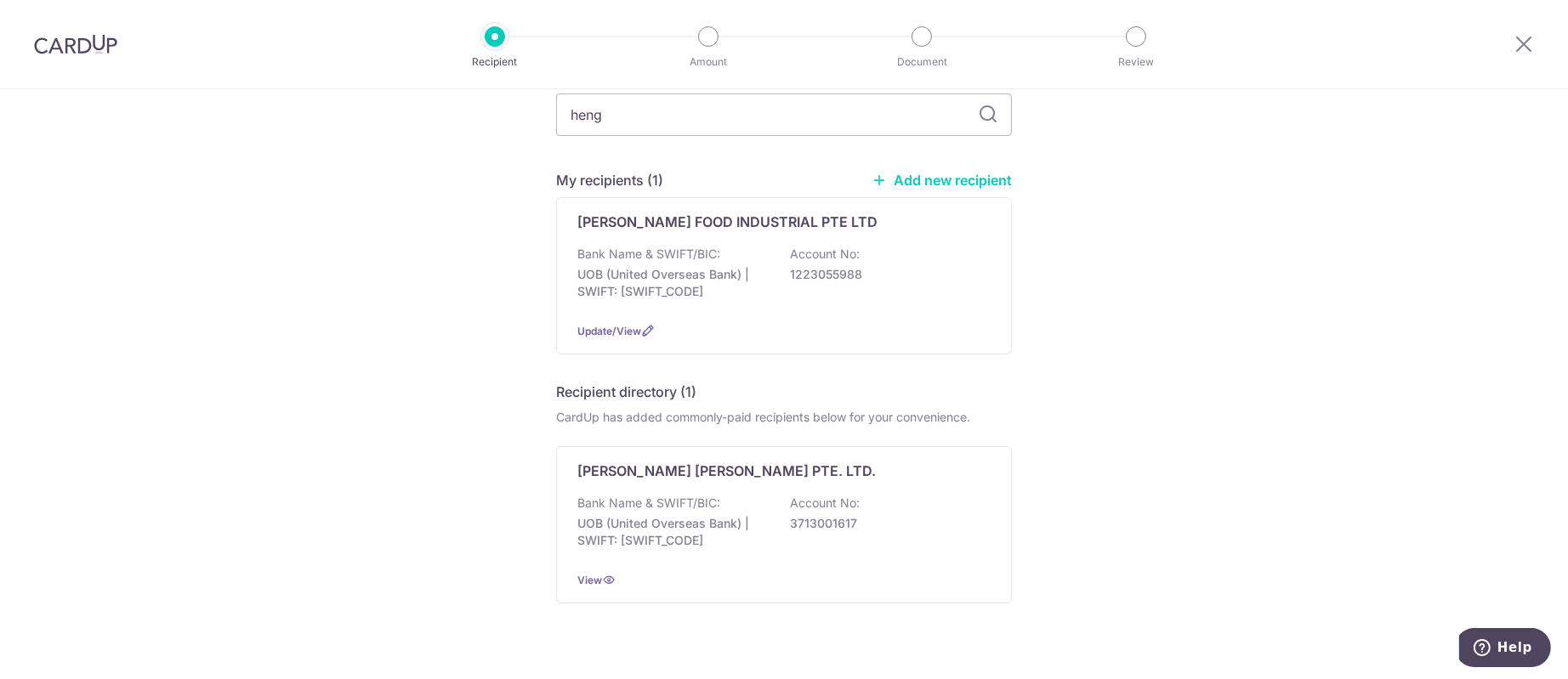
scroll to position [164, 0]
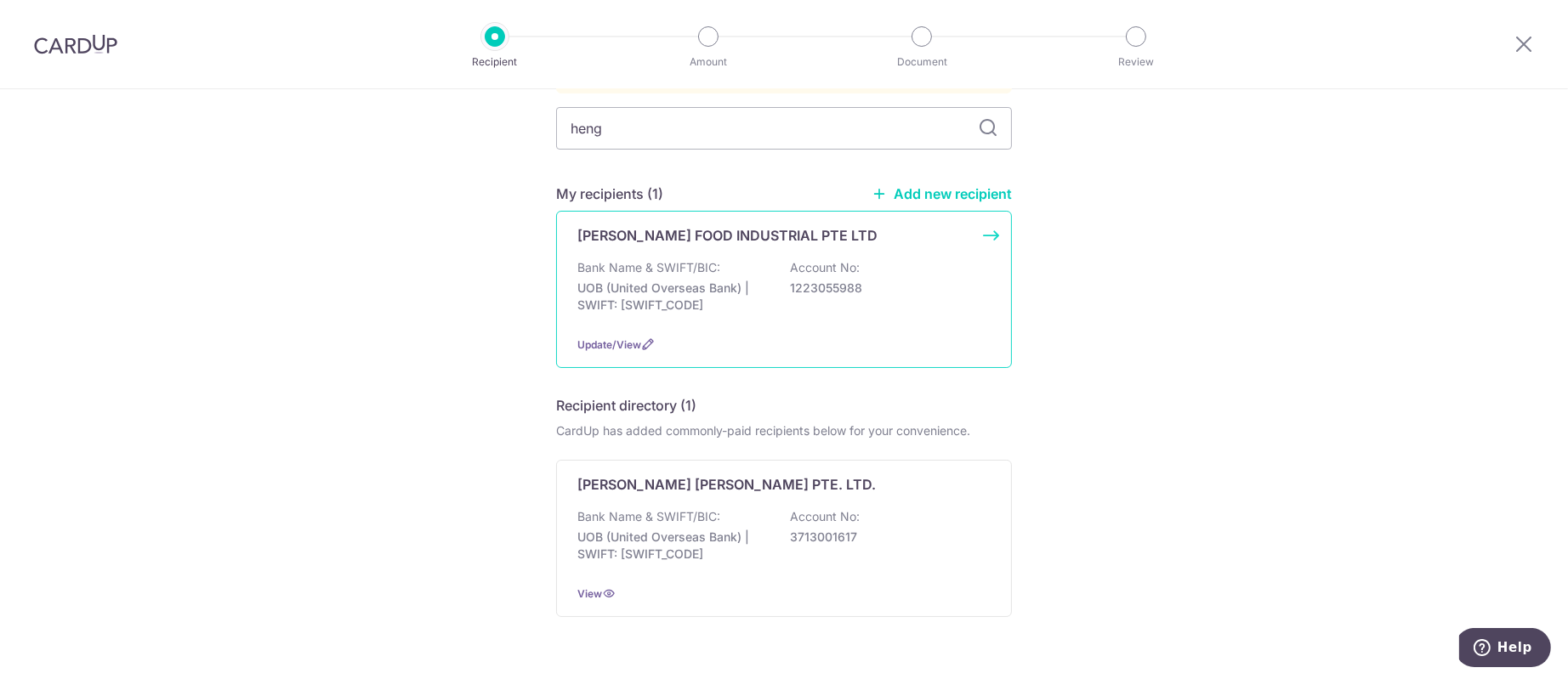
click at [722, 259] on div "Bank Name & SWIFT/BIC: UOB (United Overseas Bank) | SWIFT: UOVBSGSGXXX Account …" at bounding box center [784, 290] width 413 height 63
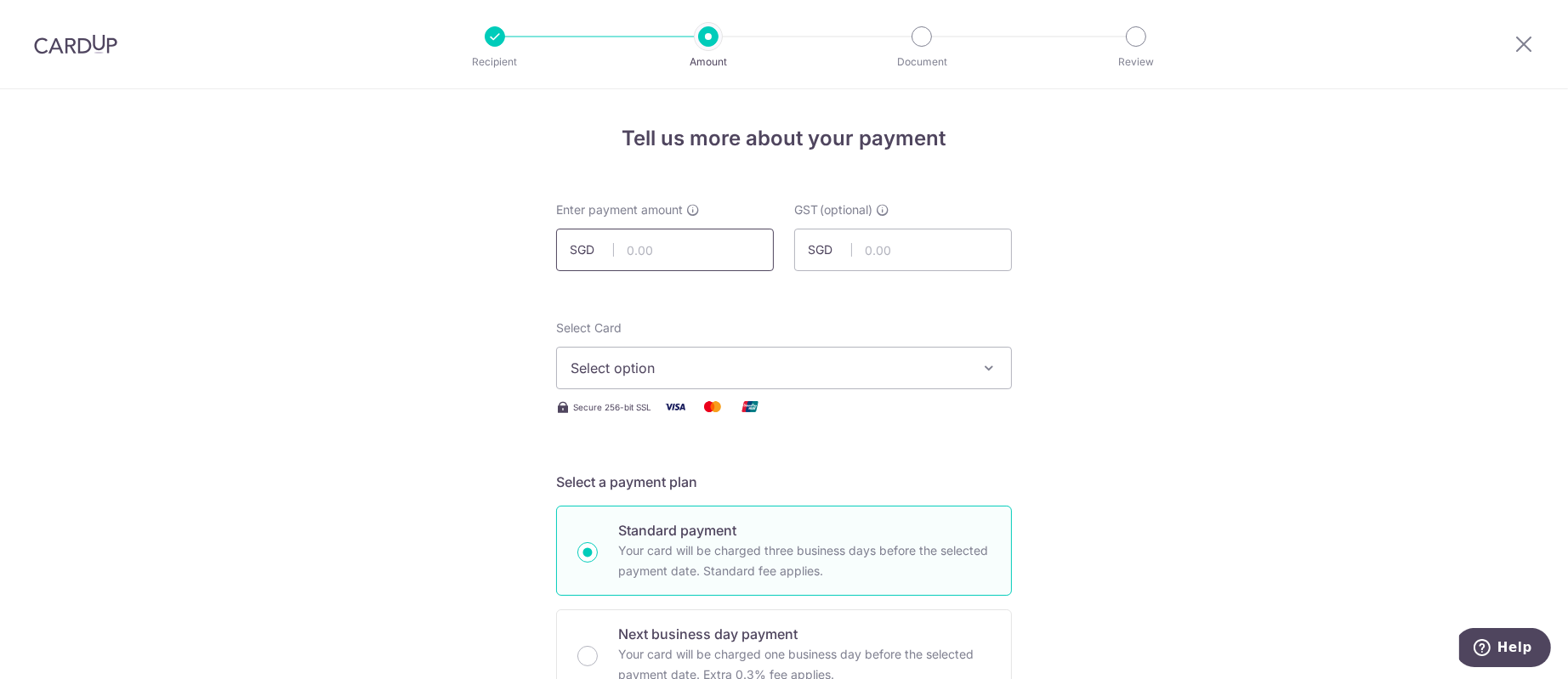
click at [652, 235] on input "text" at bounding box center [665, 250] width 218 height 43
paste input "3,899.50"
type input "3,899.50"
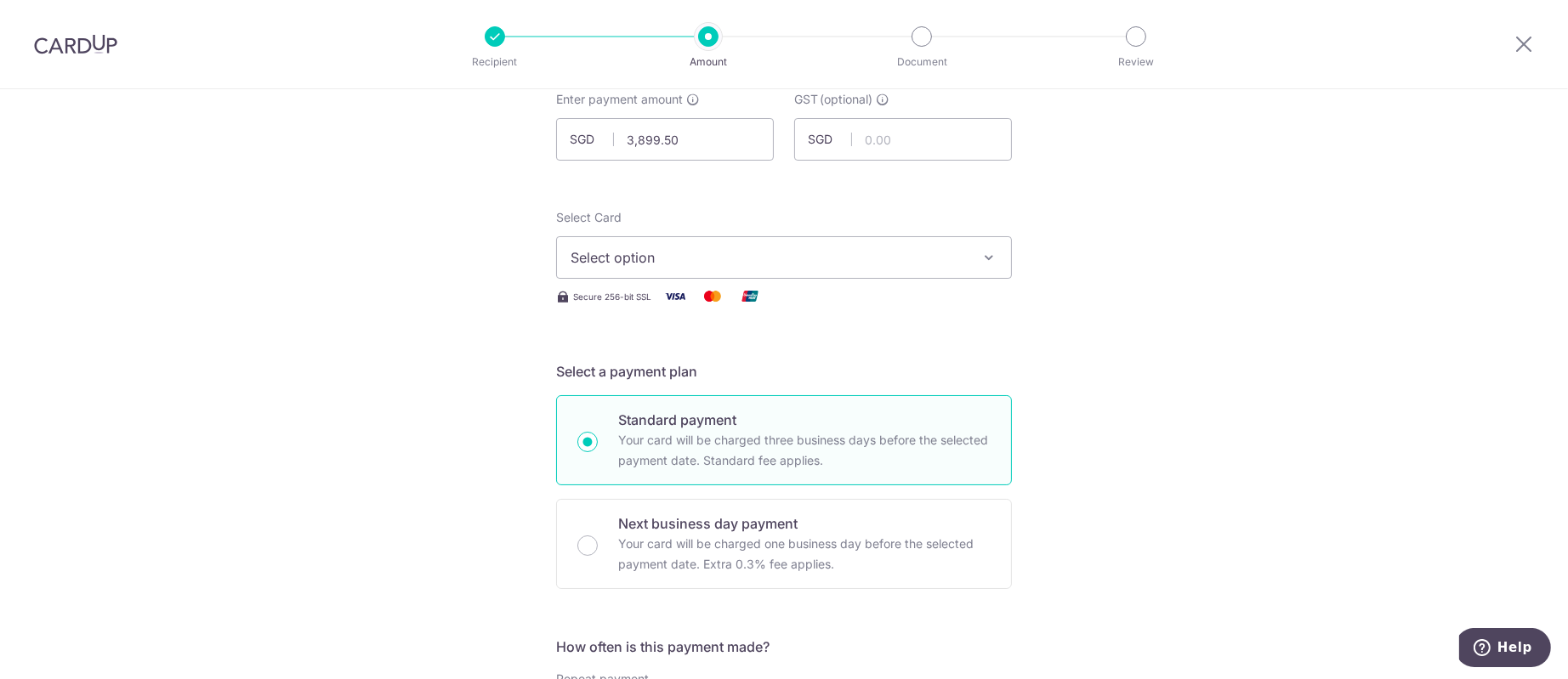
scroll to position [255, 0]
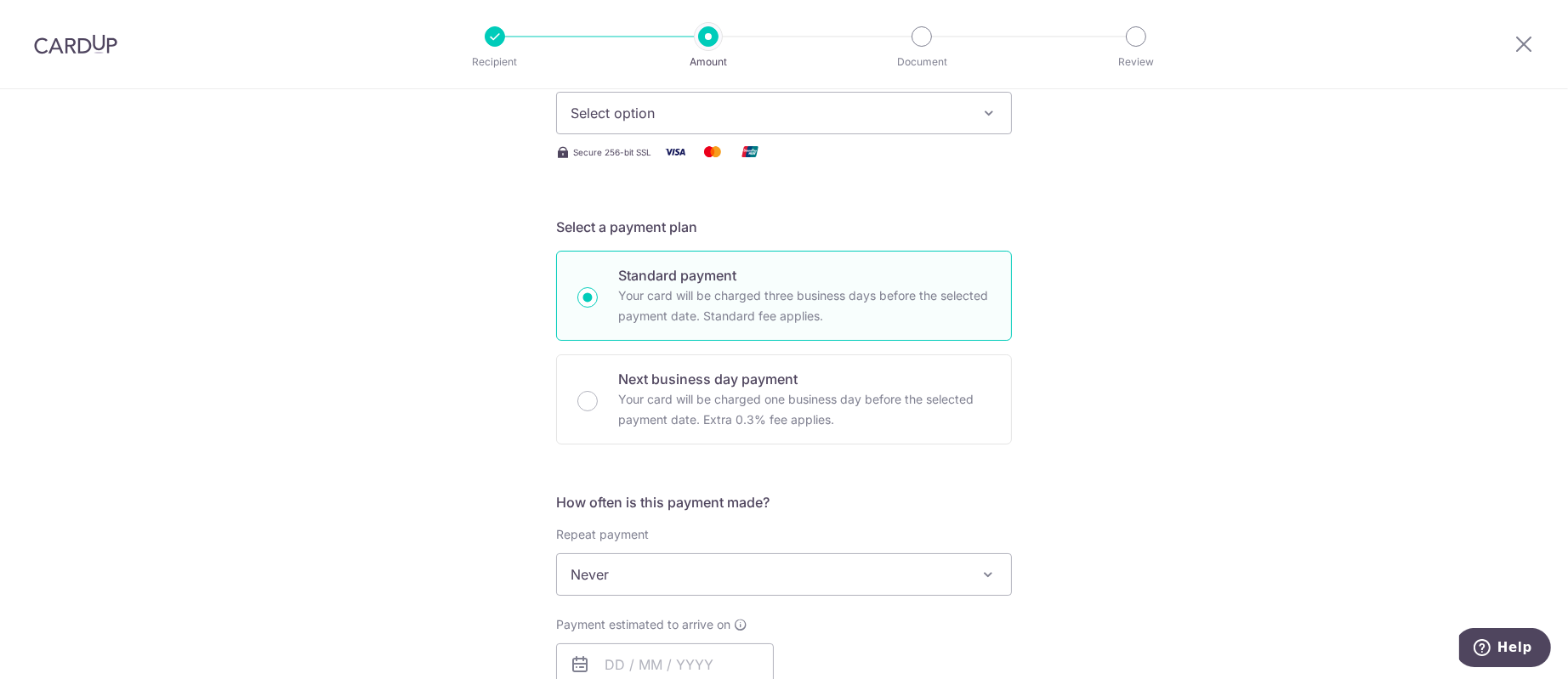
click at [757, 112] on span "Select option" at bounding box center [769, 112] width 396 height 20
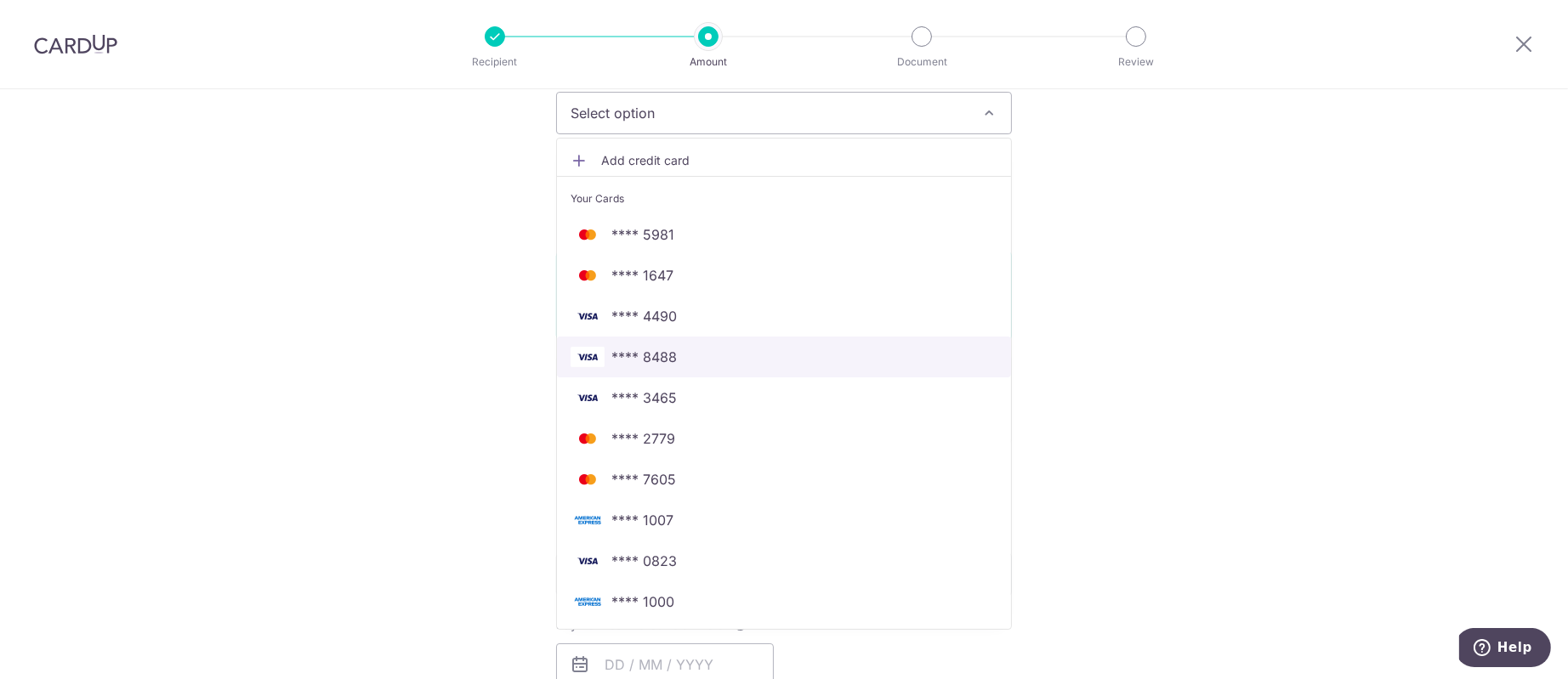
click at [723, 367] on link "**** 8488" at bounding box center [784, 356] width 454 height 41
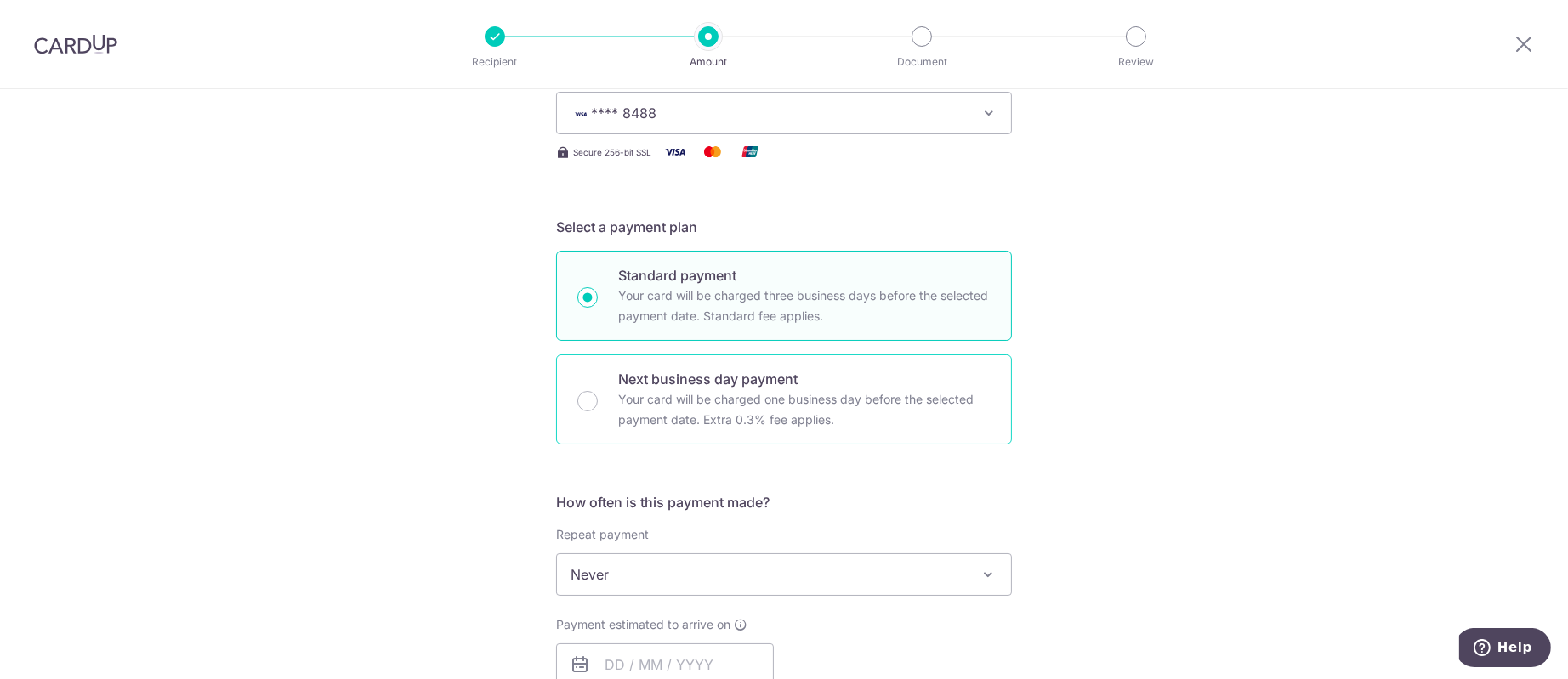
scroll to position [383, 0]
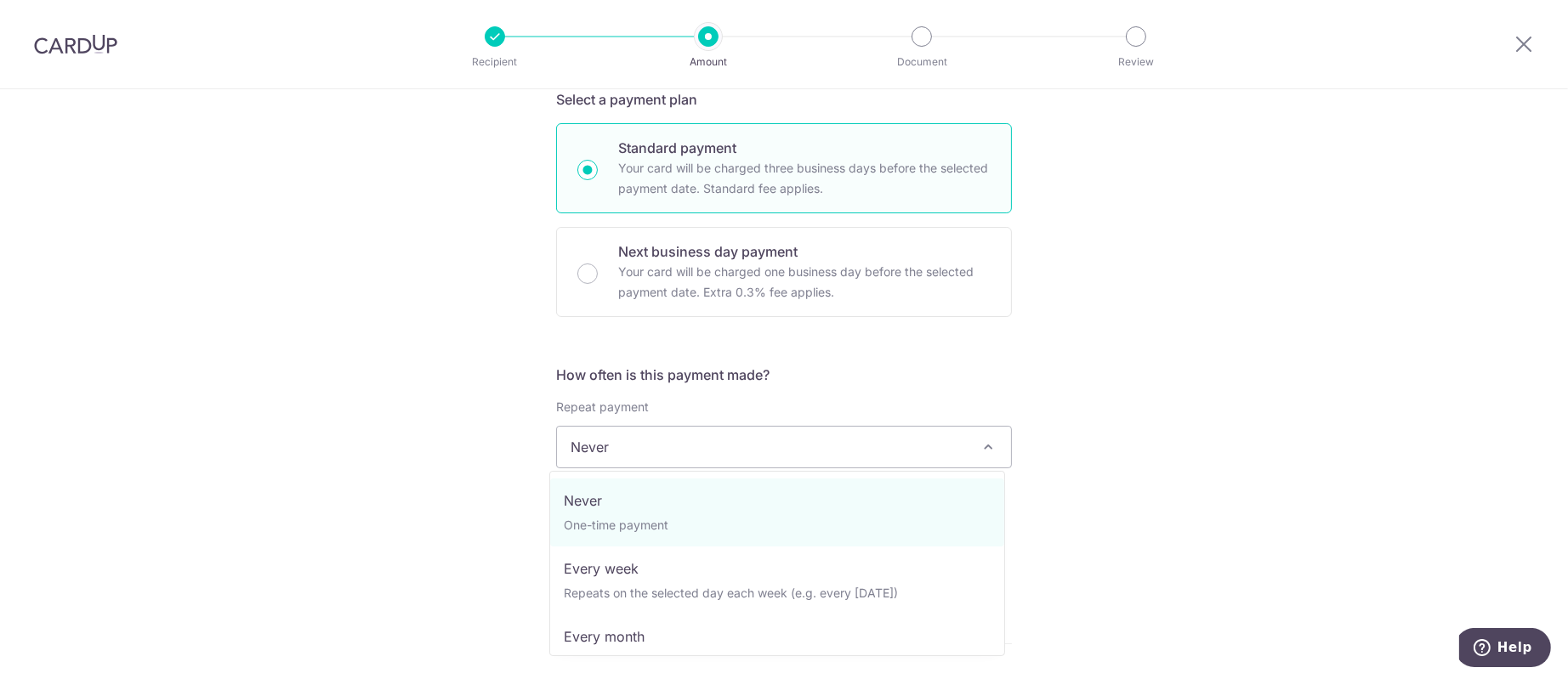
click at [681, 455] on span "Never" at bounding box center [784, 447] width 454 height 41
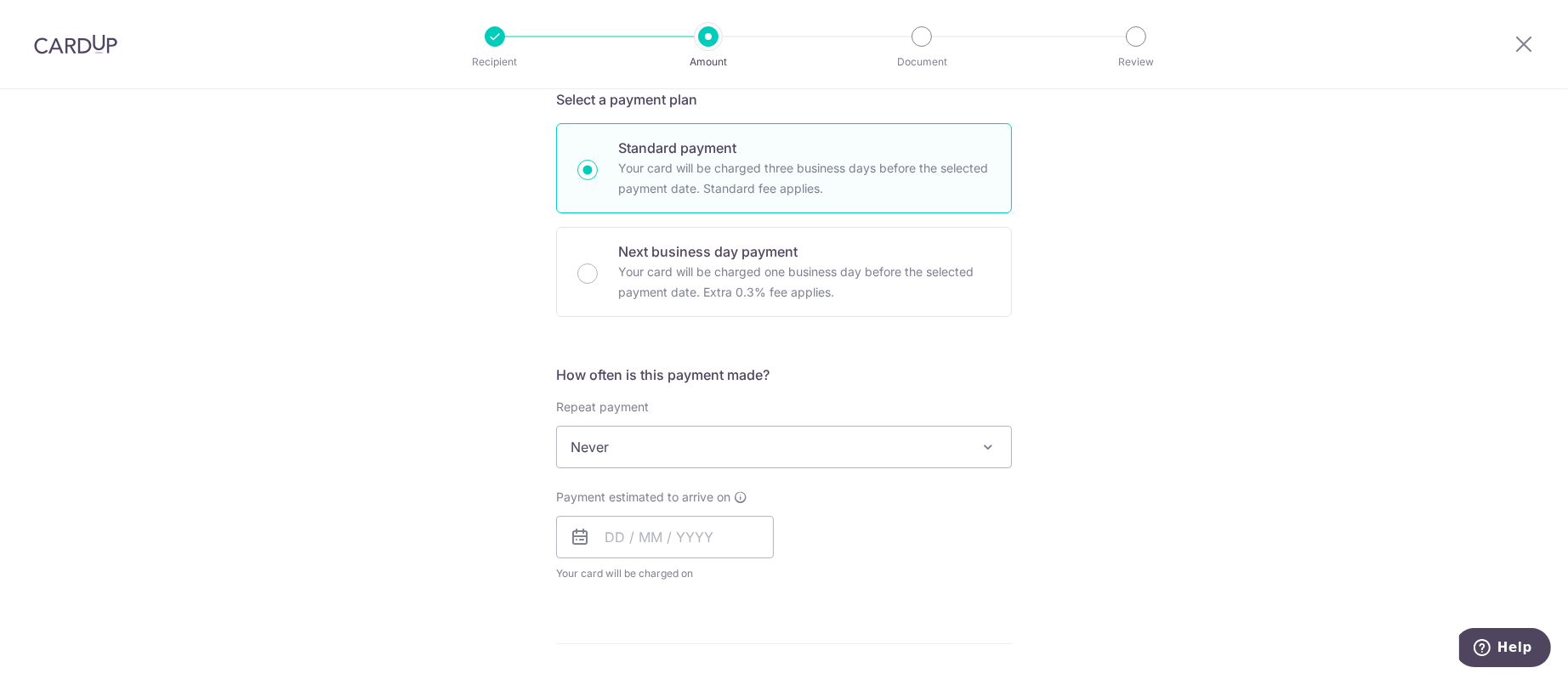
click at [1070, 376] on div "Tell us more about your payment Enter payment amount SGD 3,899.50 3899.50 GST (…" at bounding box center [784, 532] width 1568 height 1651
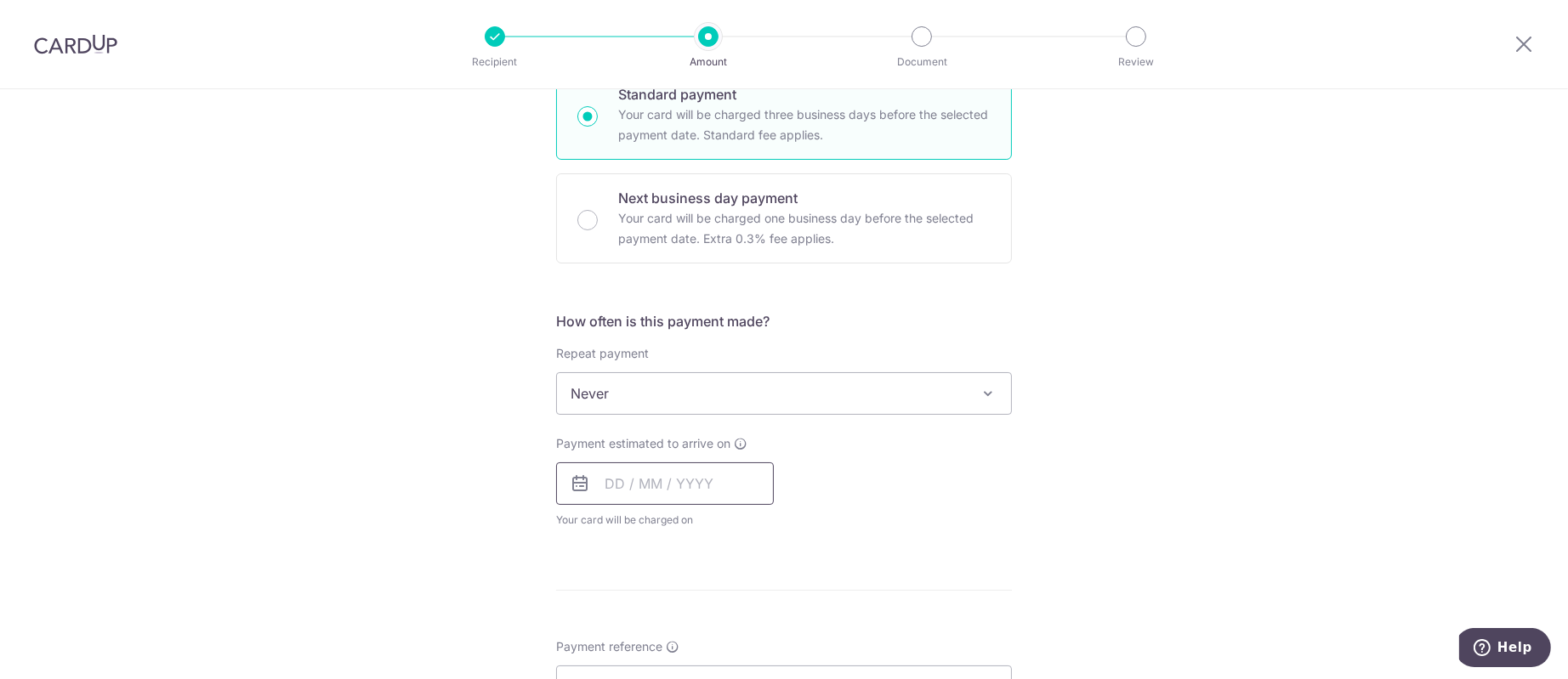
scroll to position [509, 0]
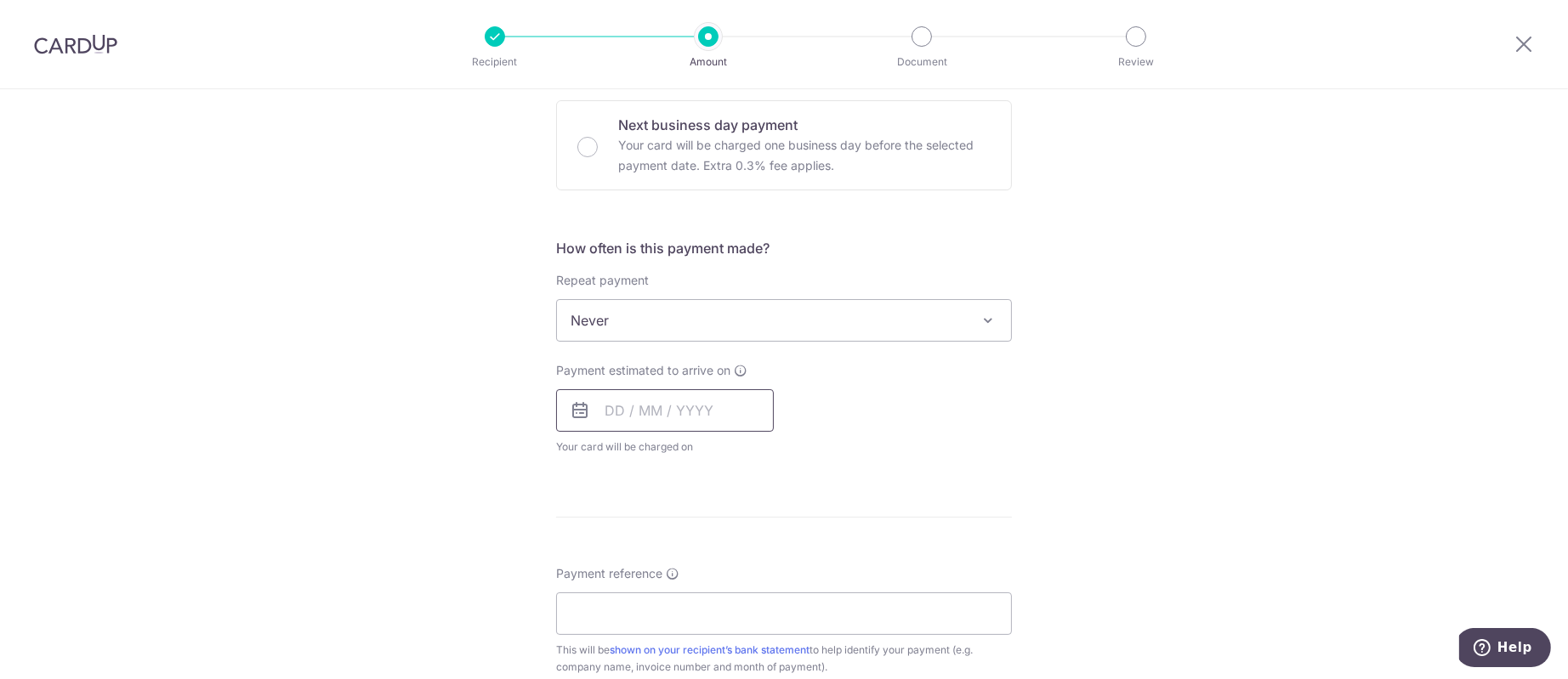
click at [666, 389] on input "text" at bounding box center [665, 410] width 218 height 43
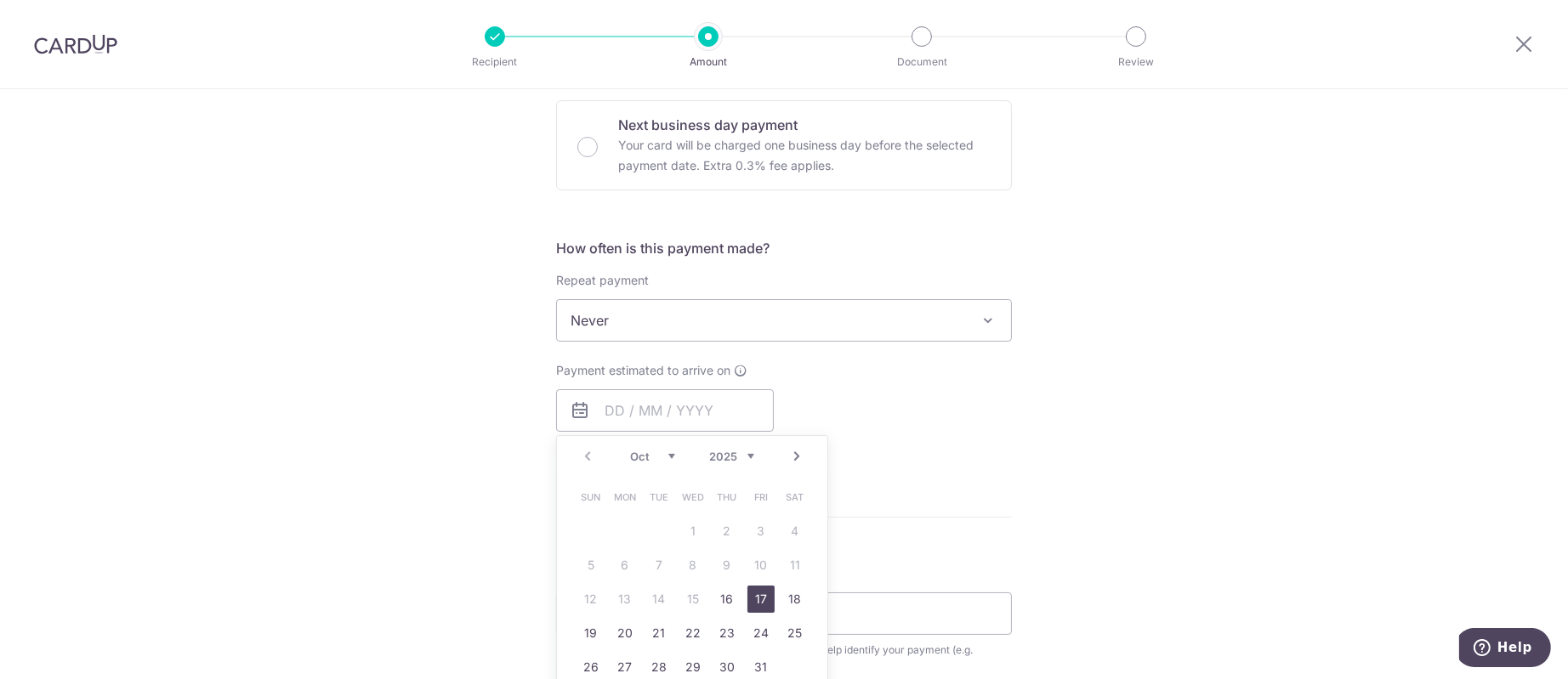
click at [748, 609] on link "17" at bounding box center [761, 599] width 28 height 28
type input "[DATE]"
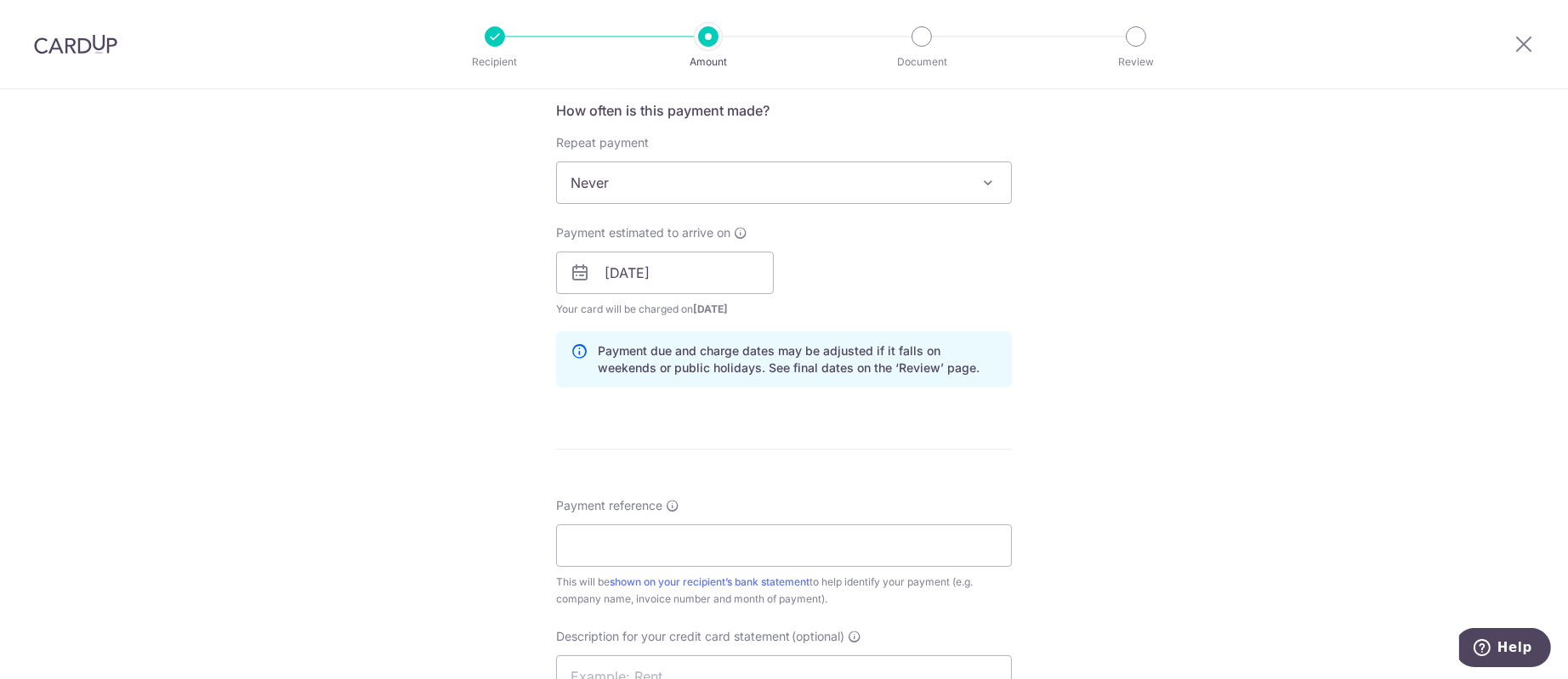
scroll to position [765, 0]
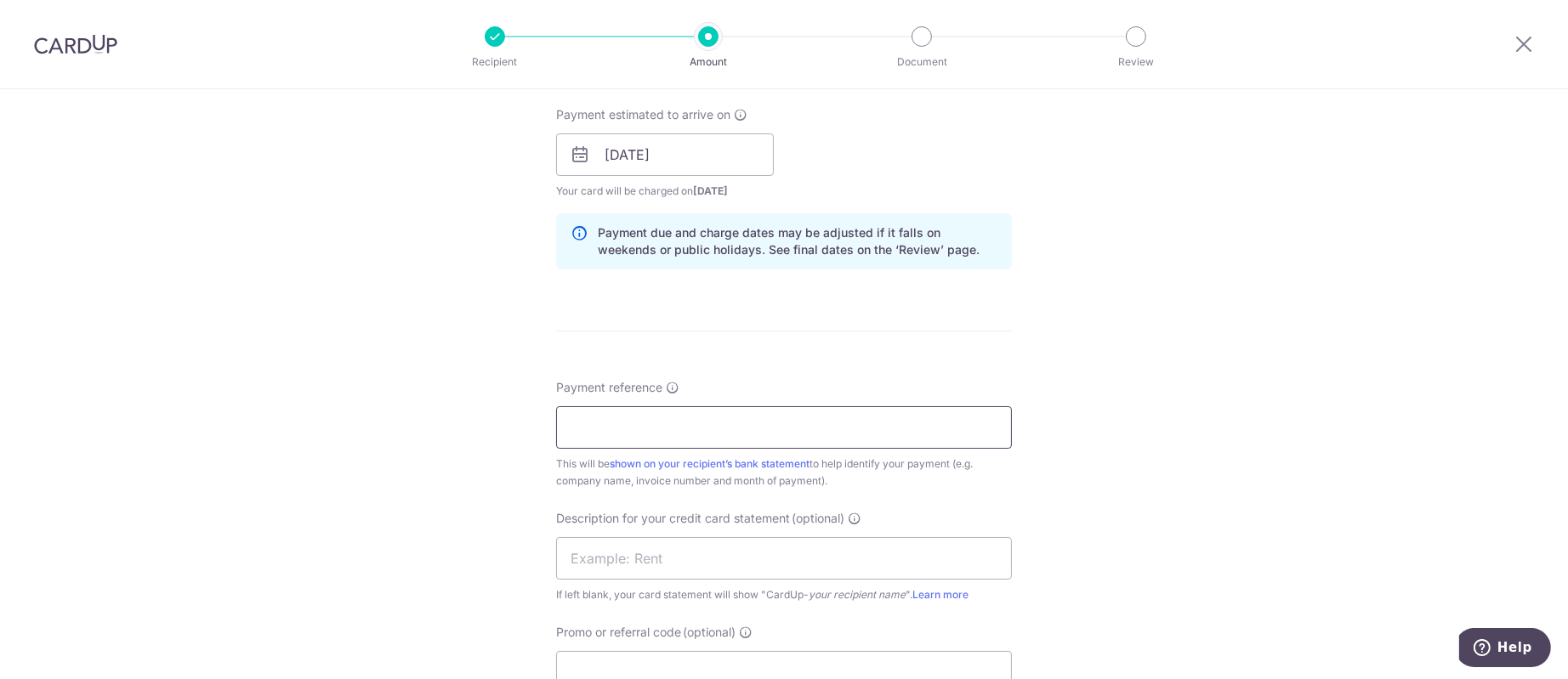
click at [809, 435] on input "Payment reference" at bounding box center [784, 428] width 455 height 43
type input "See Email"
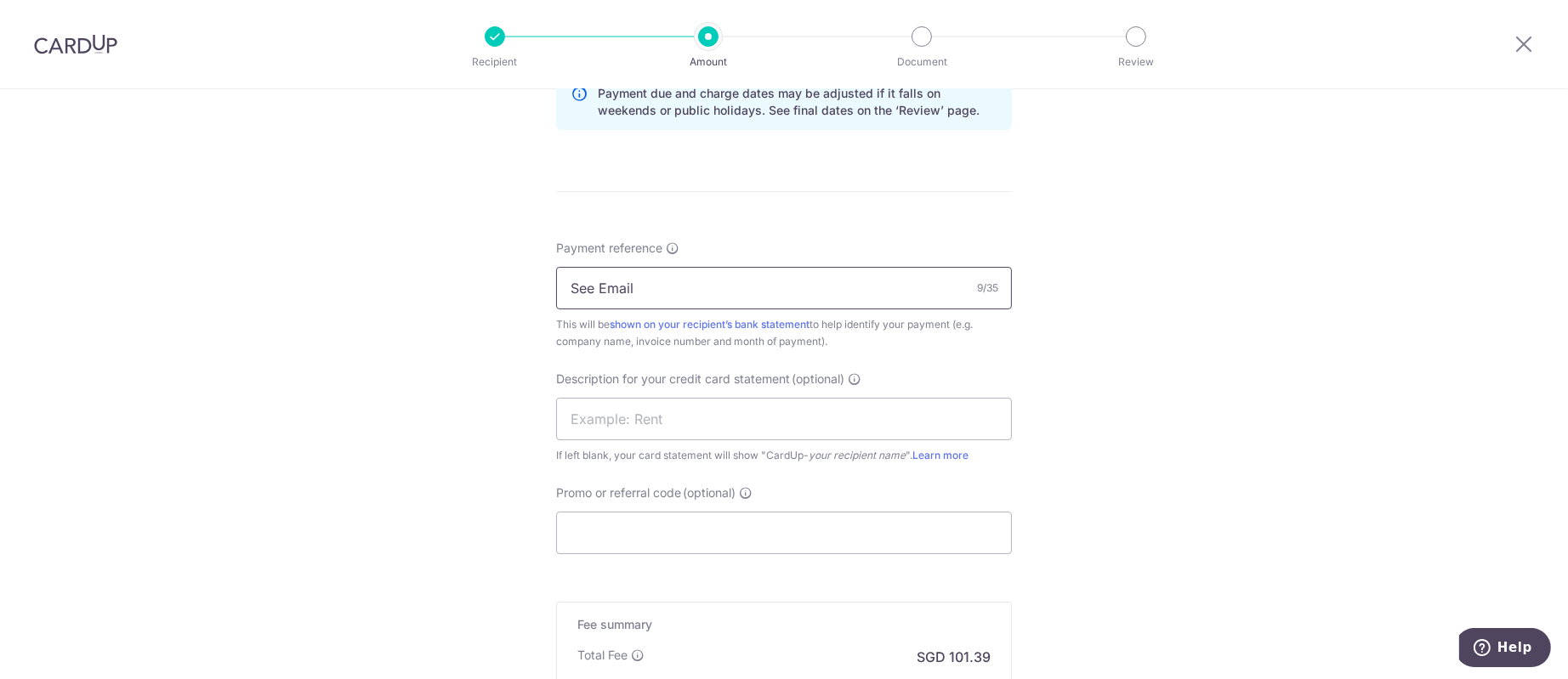
scroll to position [1019, 0]
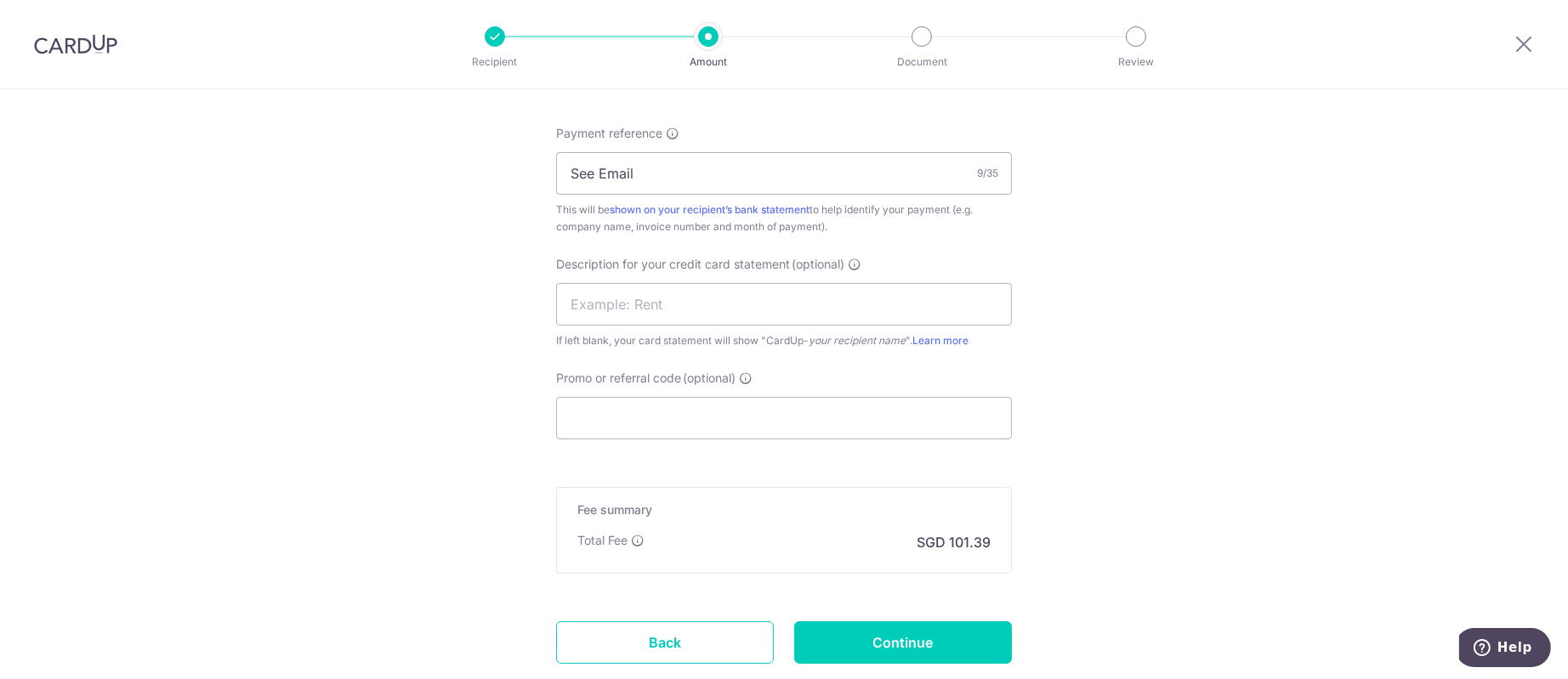
click at [698, 266] on span "Description for your credit card statement" at bounding box center [673, 265] width 233 height 17
click at [694, 298] on input "text" at bounding box center [784, 304] width 455 height 43
type input "HGF 8488"
click at [981, 641] on input "Continue" at bounding box center [903, 642] width 218 height 43
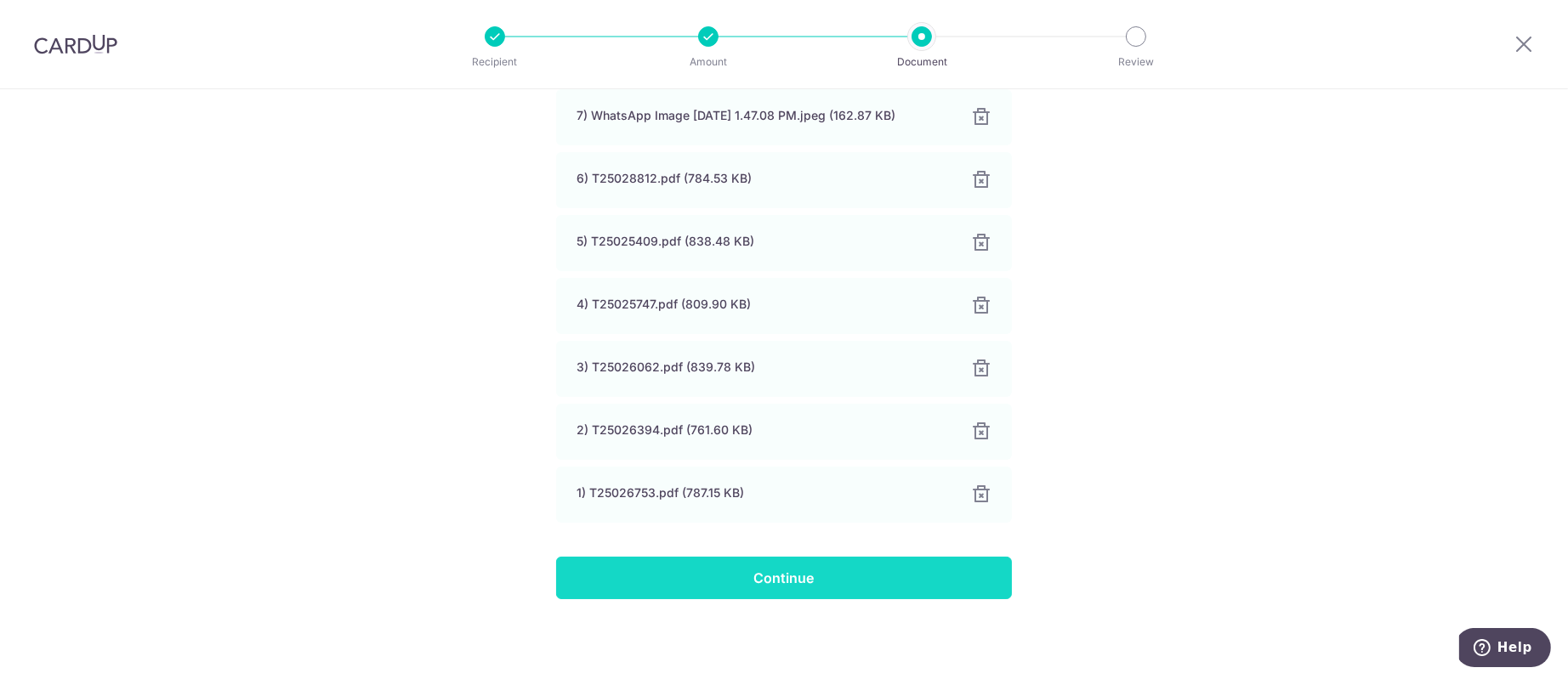
scroll to position [632, 0]
click at [783, 582] on input "Continue" at bounding box center [784, 578] width 455 height 43
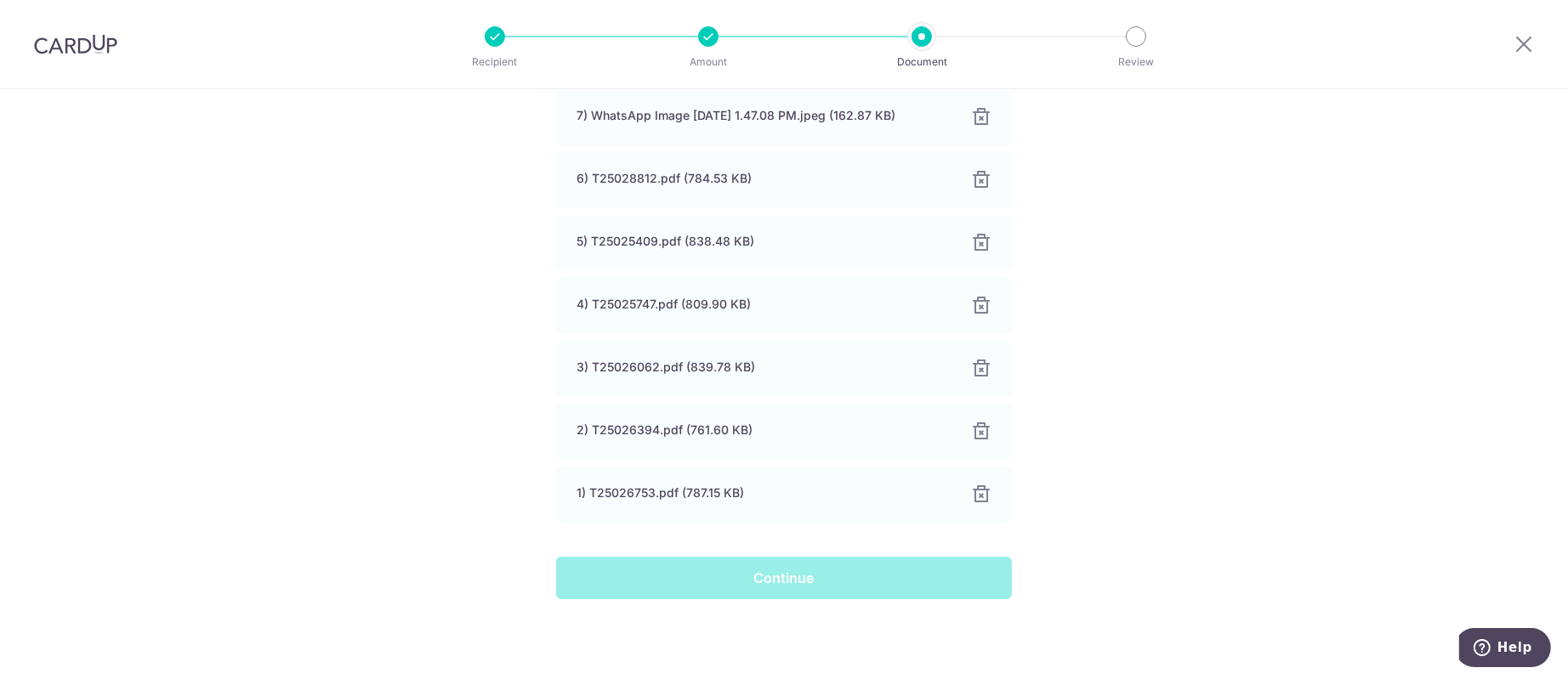
scroll to position [639, 0]
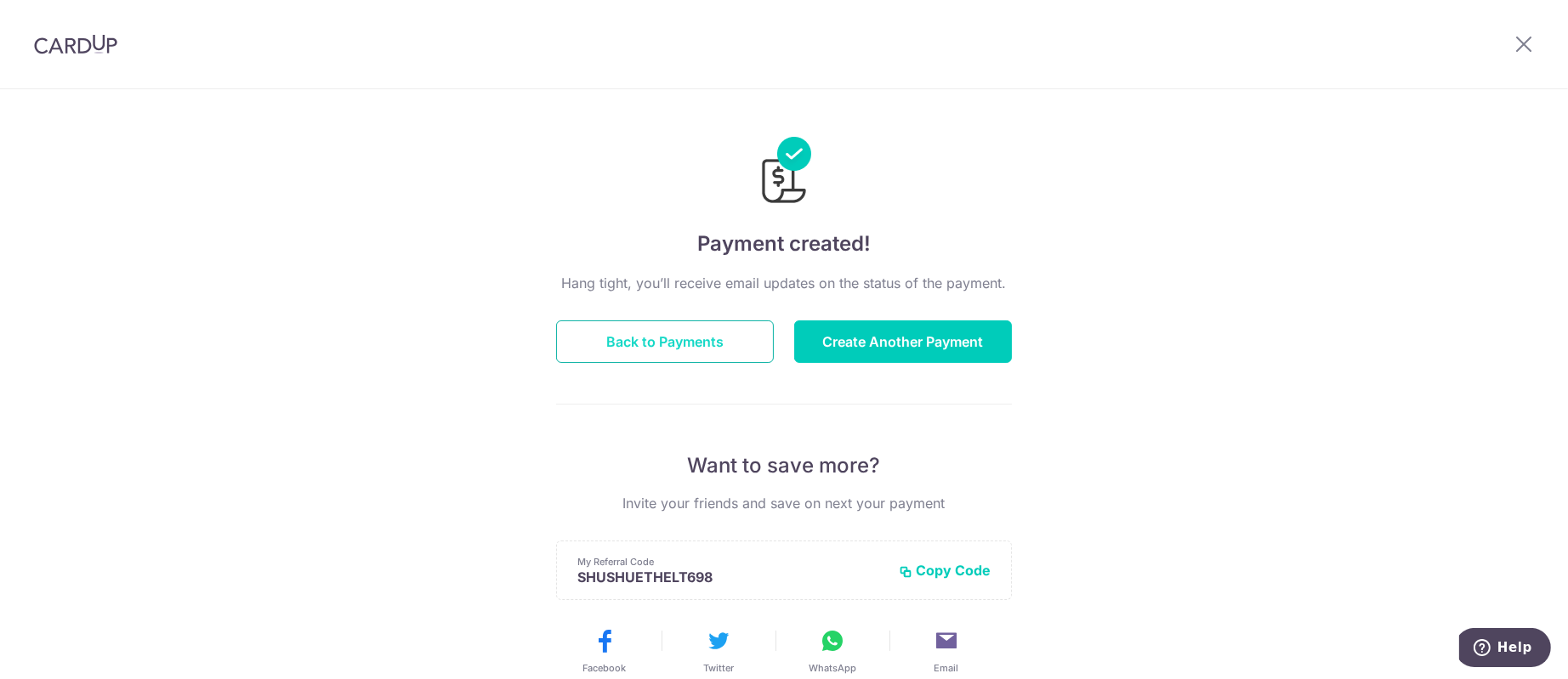
click at [686, 336] on button "Back to Payments" at bounding box center [665, 342] width 218 height 43
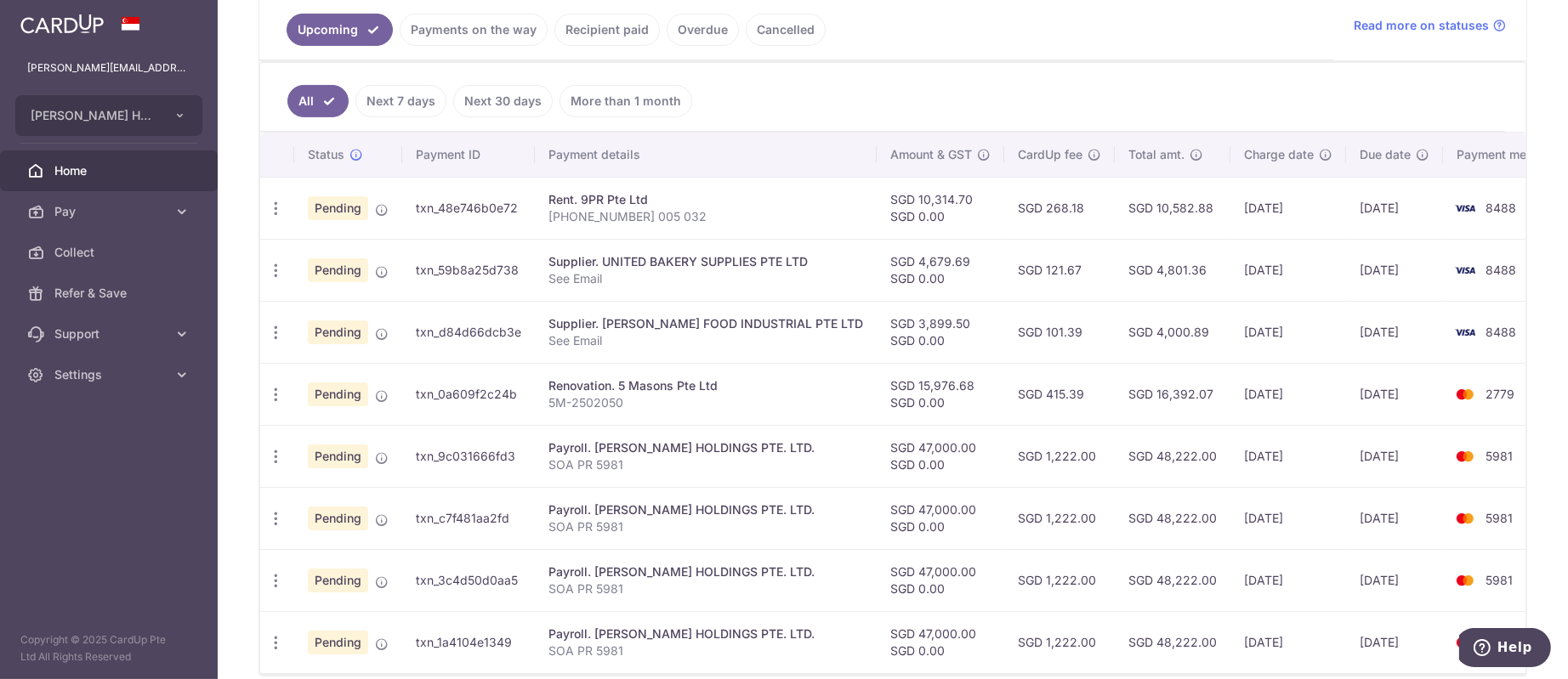
scroll to position [354, 0]
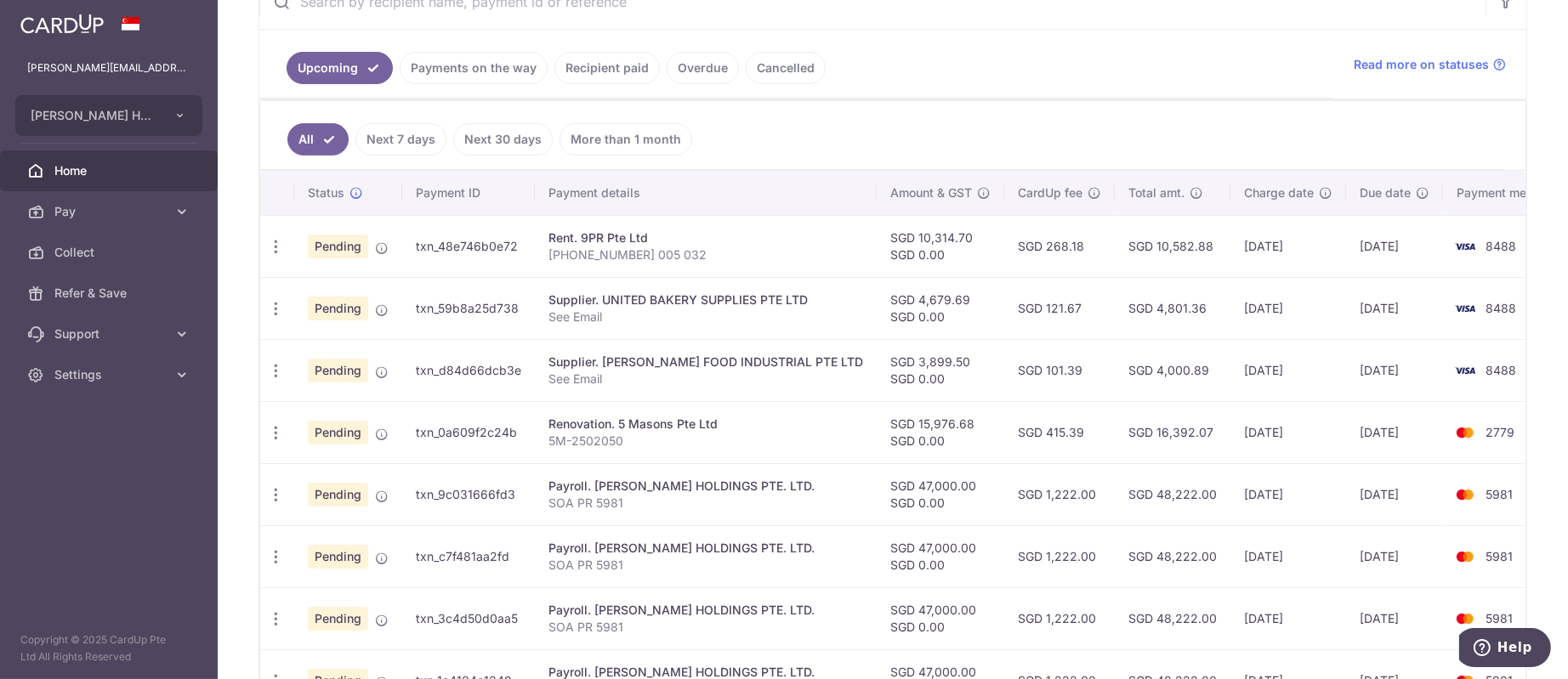
drag, startPoint x: 938, startPoint y: 358, endPoint x: 1038, endPoint y: 366, distance: 100.3
click at [897, 363] on td "SGD 3,899.50 SGD 0.00" at bounding box center [940, 369] width 128 height 62
drag, startPoint x: 1191, startPoint y: 370, endPoint x: 1121, endPoint y: 370, distance: 70.0
click at [1121, 370] on td "SGD 4,000.89" at bounding box center [1172, 369] width 115 height 62
copy td "4,000.89"
